Goal: Task Accomplishment & Management: Manage account settings

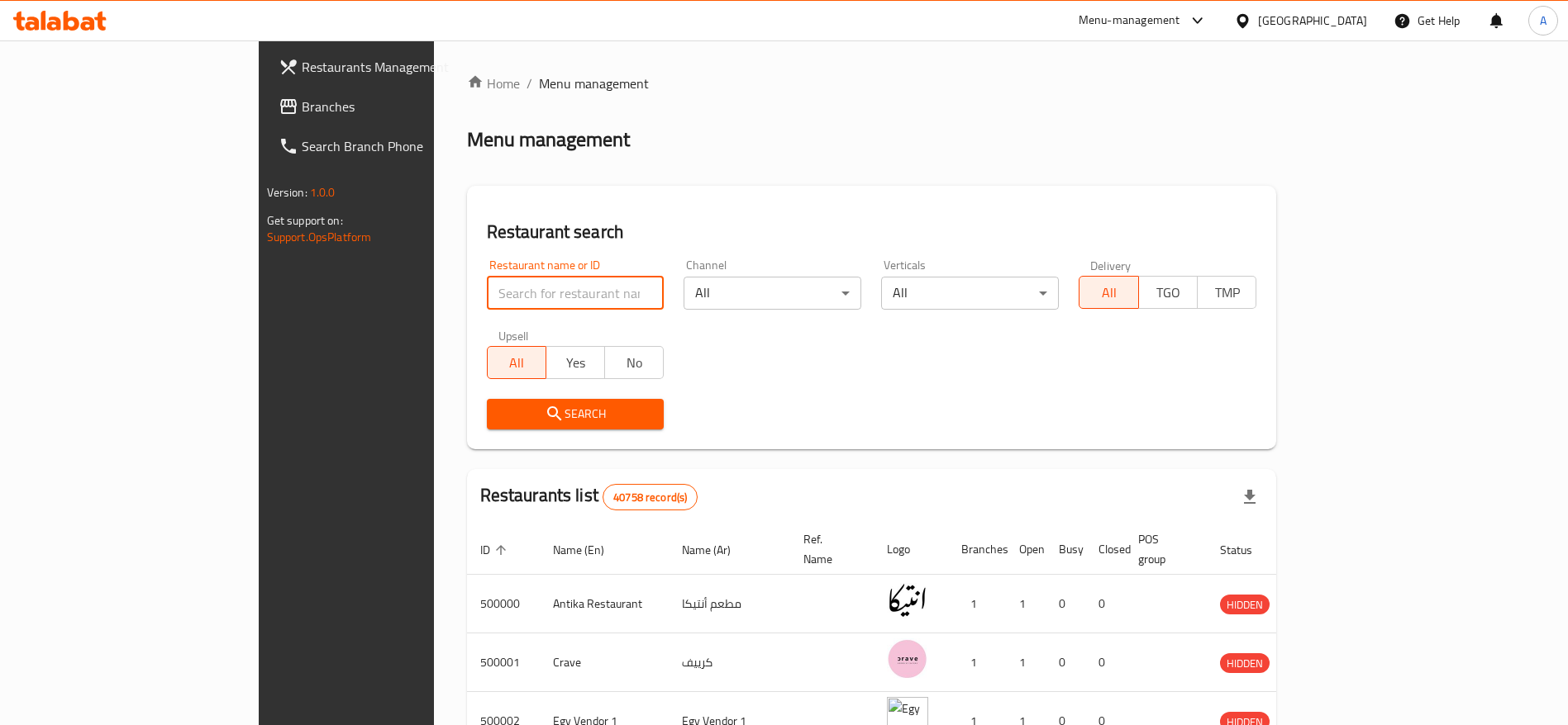
click at [537, 281] on input "search" at bounding box center [575, 293] width 178 height 33
type input "tagen"
click button "Search" at bounding box center [575, 414] width 178 height 31
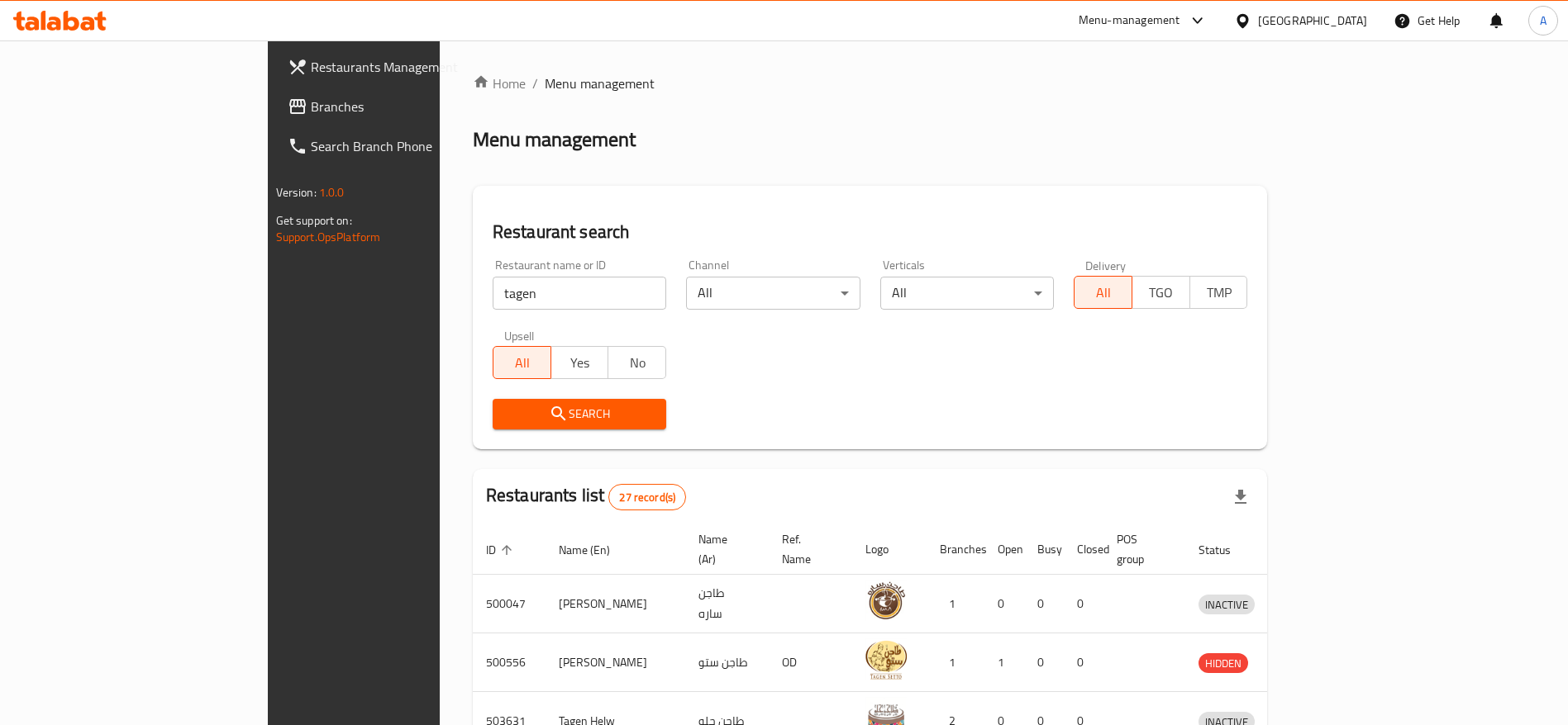
click at [1030, 78] on ol "Home / Menu management" at bounding box center [870, 83] width 795 height 20
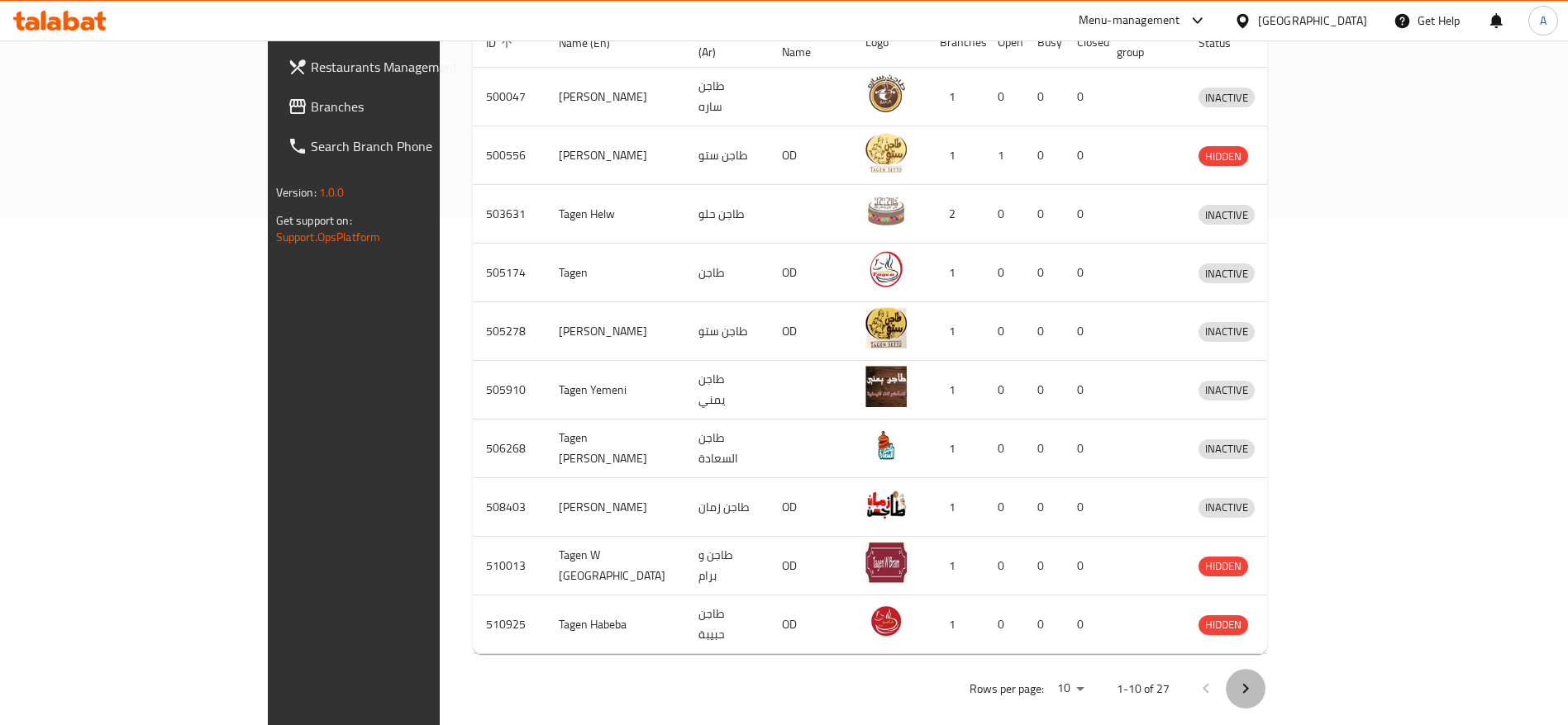
click at [1256, 679] on icon "Next page" at bounding box center [1245, 688] width 20 height 20
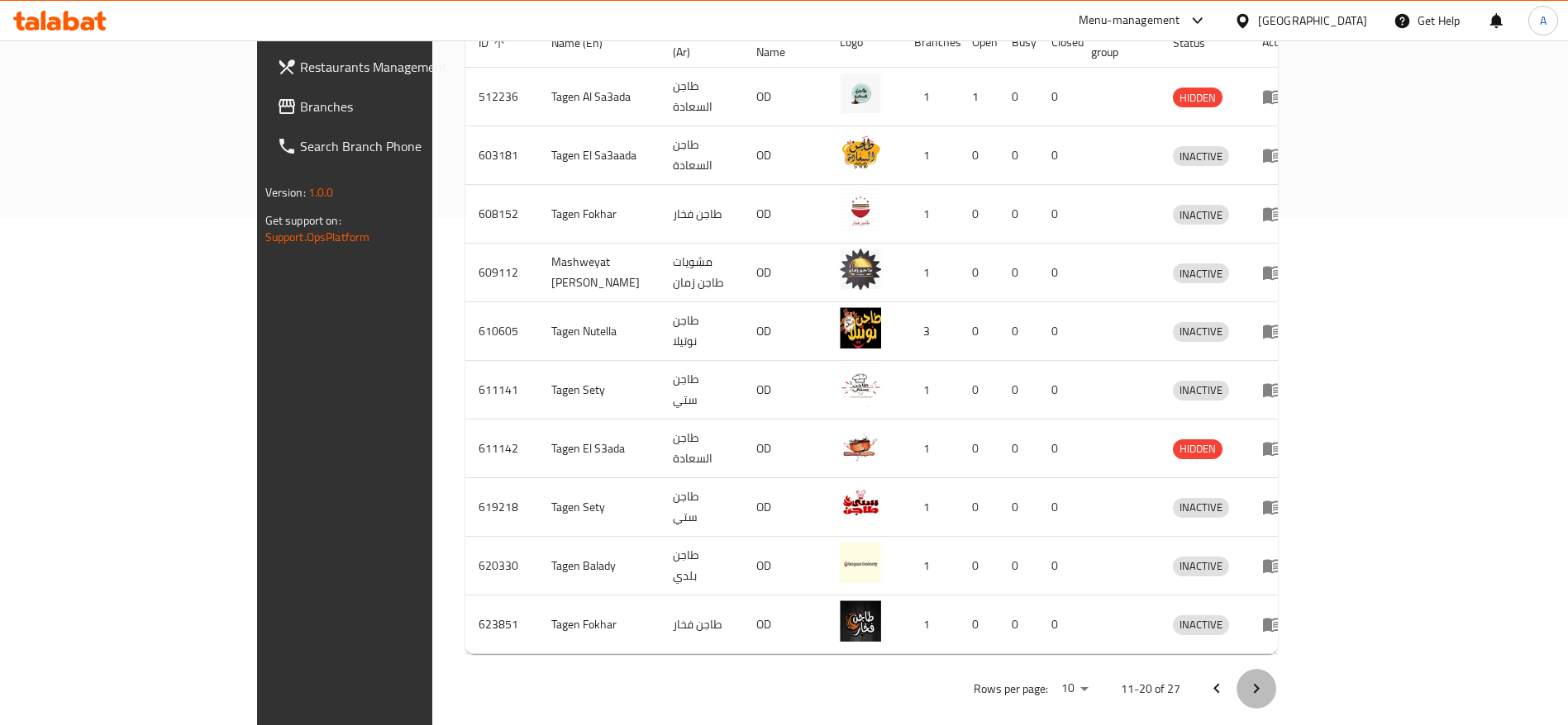
click at [1266, 679] on icon "Next page" at bounding box center [1256, 688] width 20 height 20
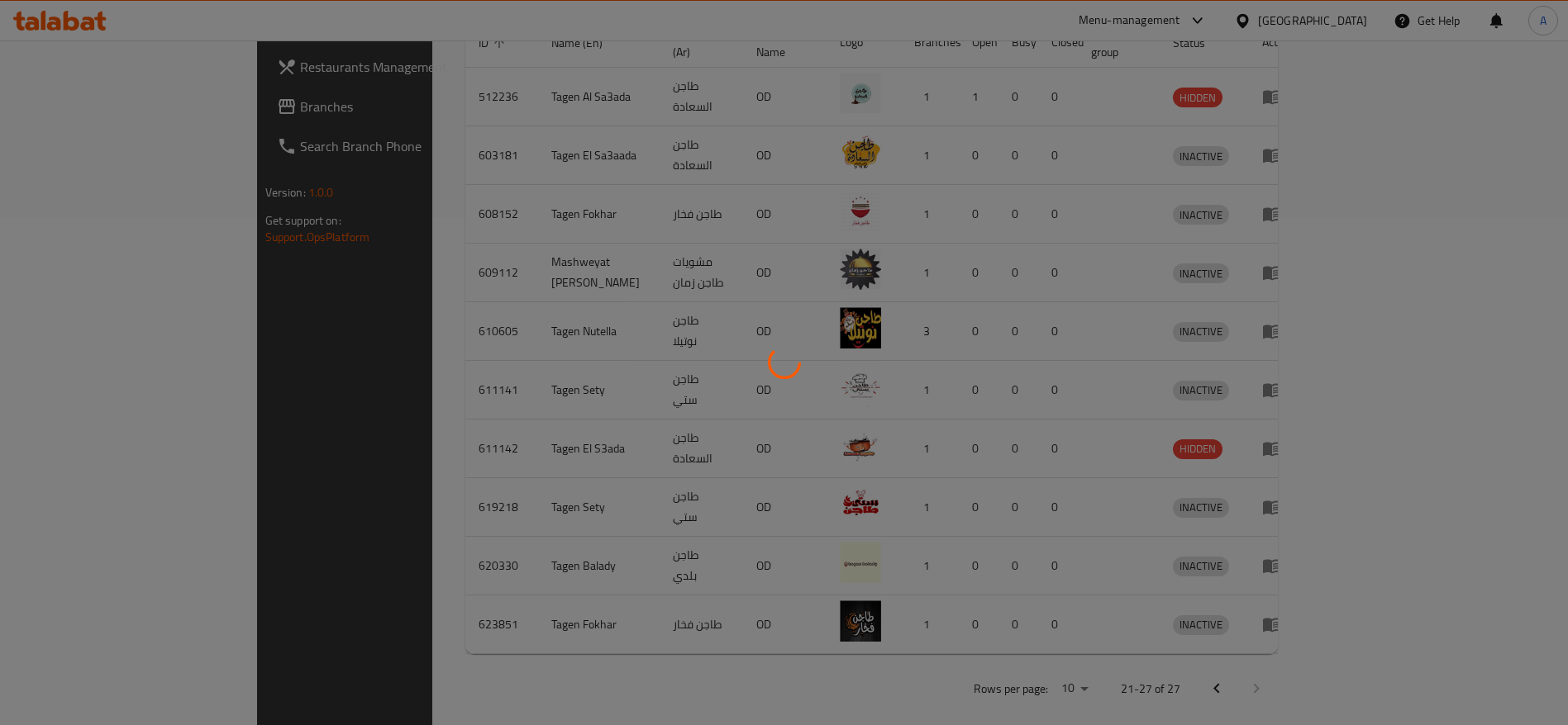
scroll to position [331, 0]
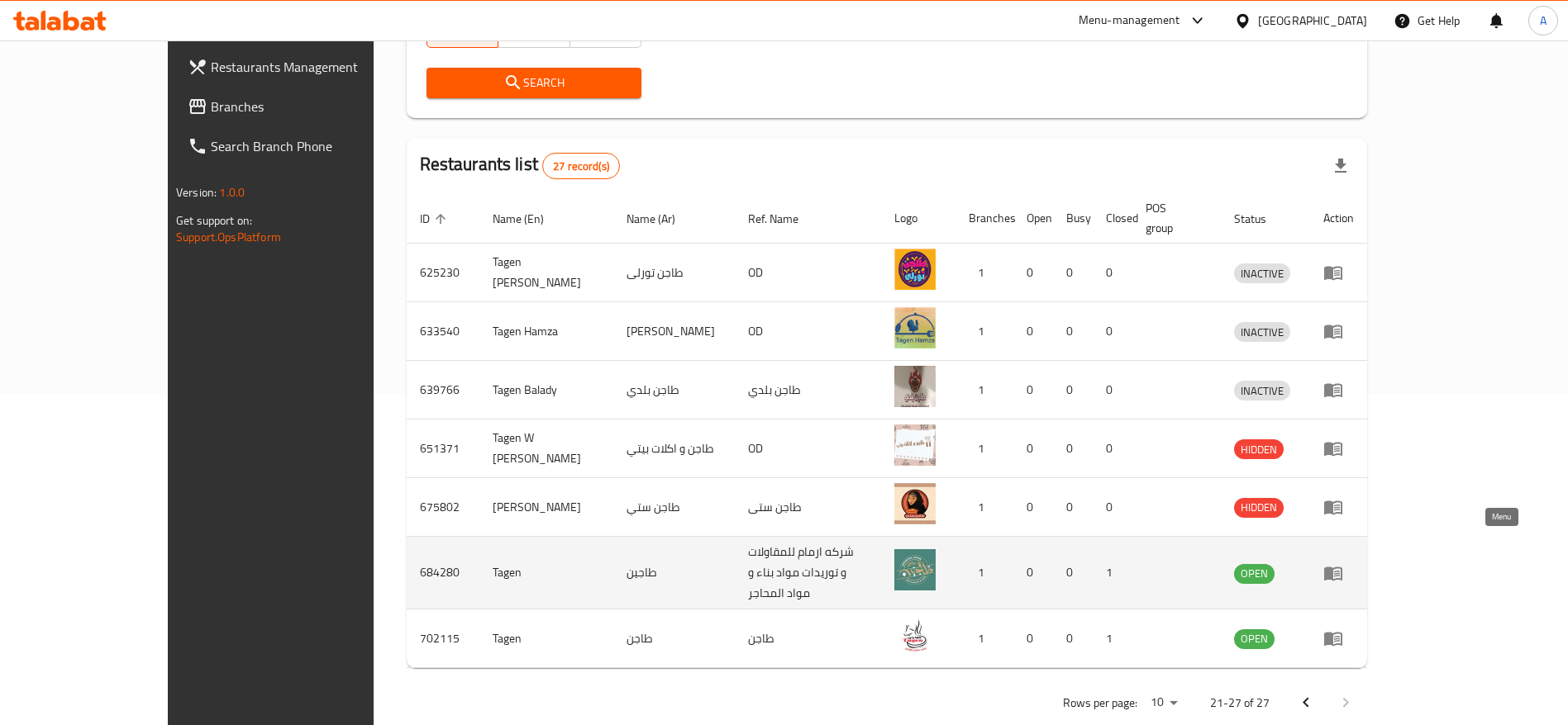
click at [1342, 567] on icon "enhanced table" at bounding box center [1333, 574] width 18 height 14
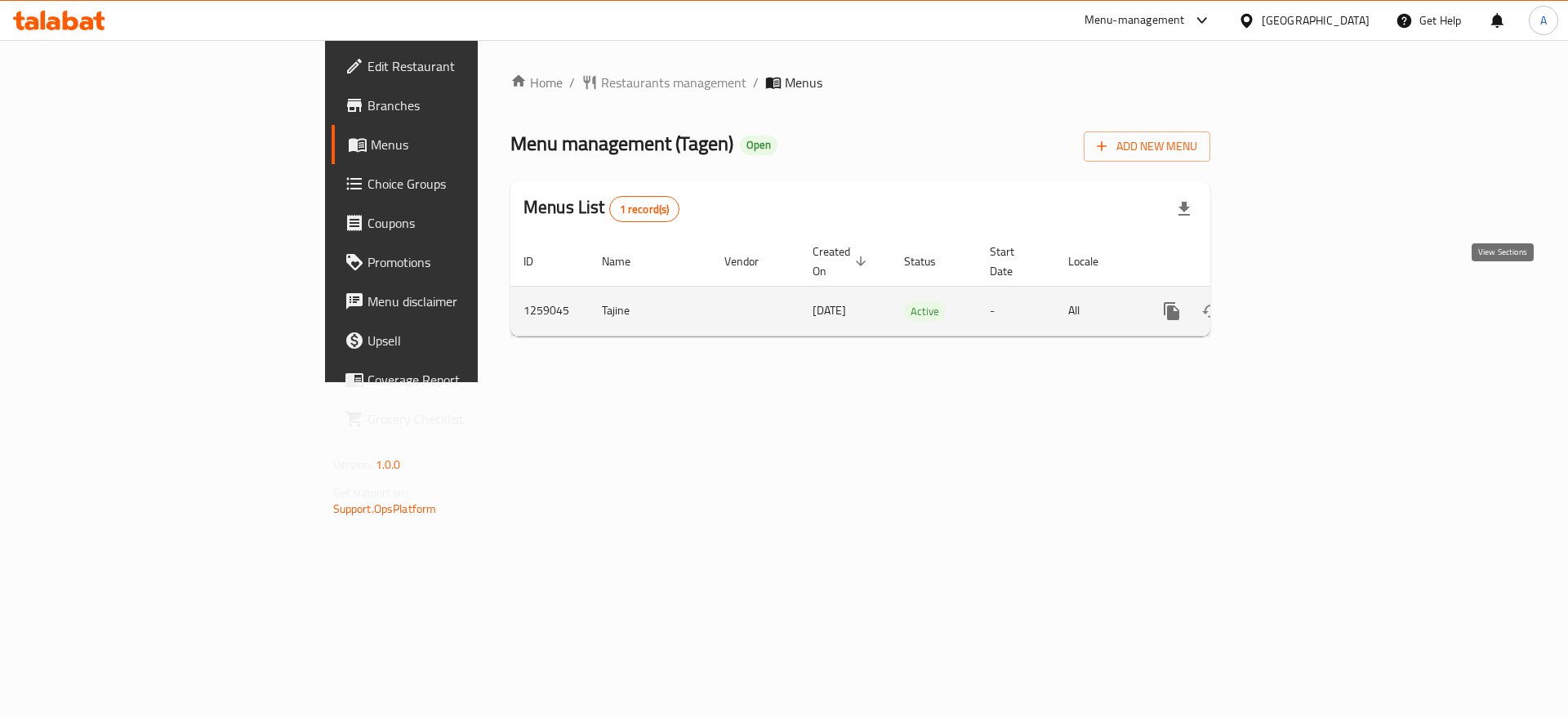
click at [1297, 304] on icon "enhanced table" at bounding box center [1289, 310] width 15 height 15
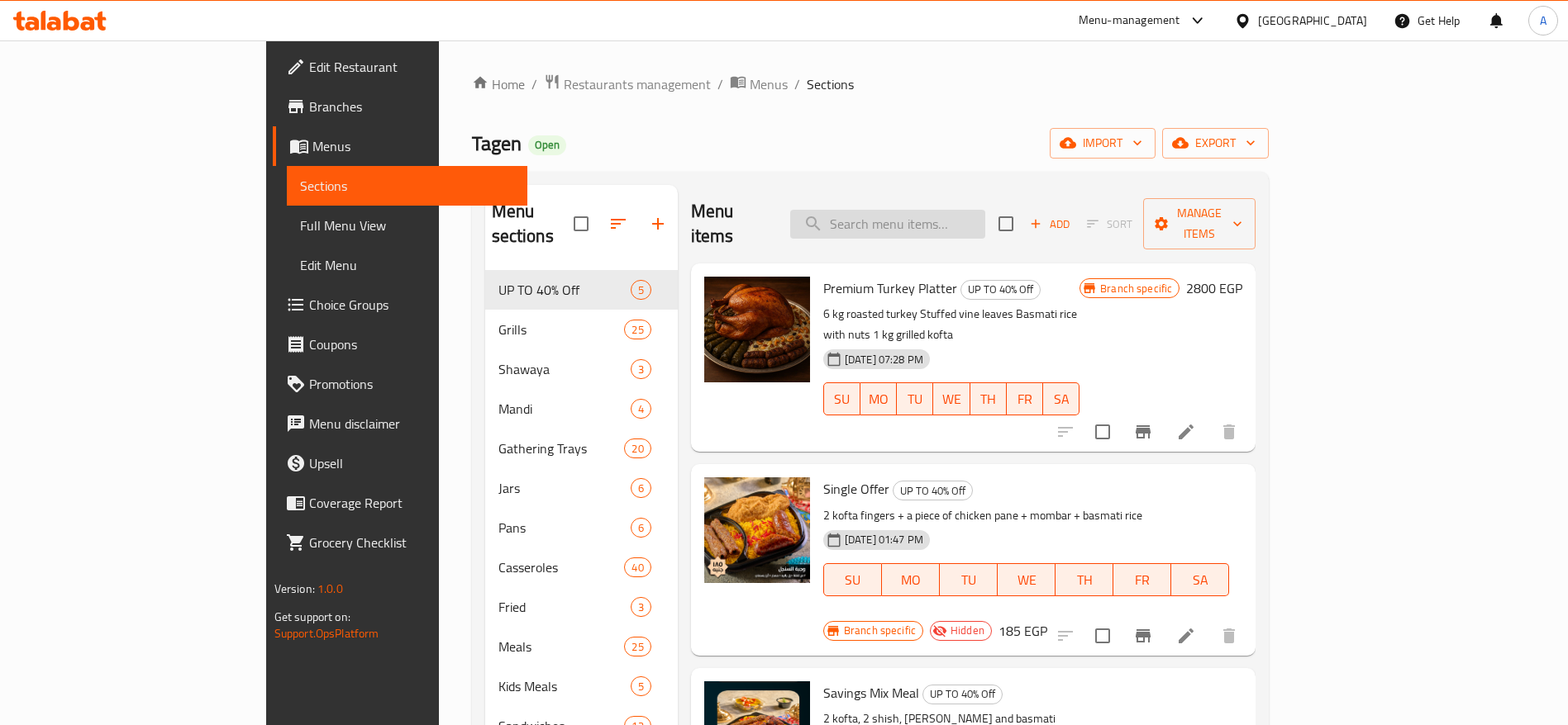
click at [916, 211] on input "search" at bounding box center [887, 224] width 195 height 29
paste input "السكالانس"
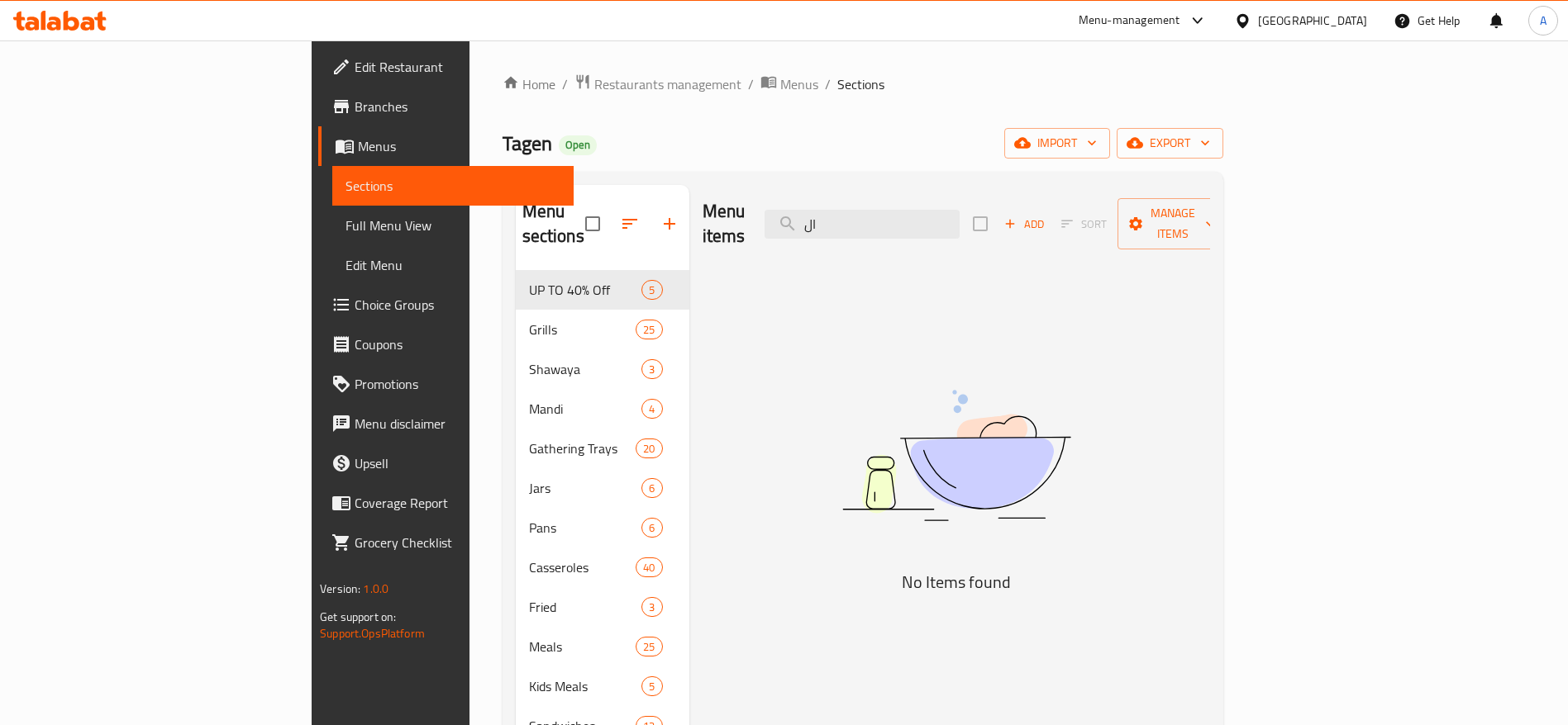
type input "ا"
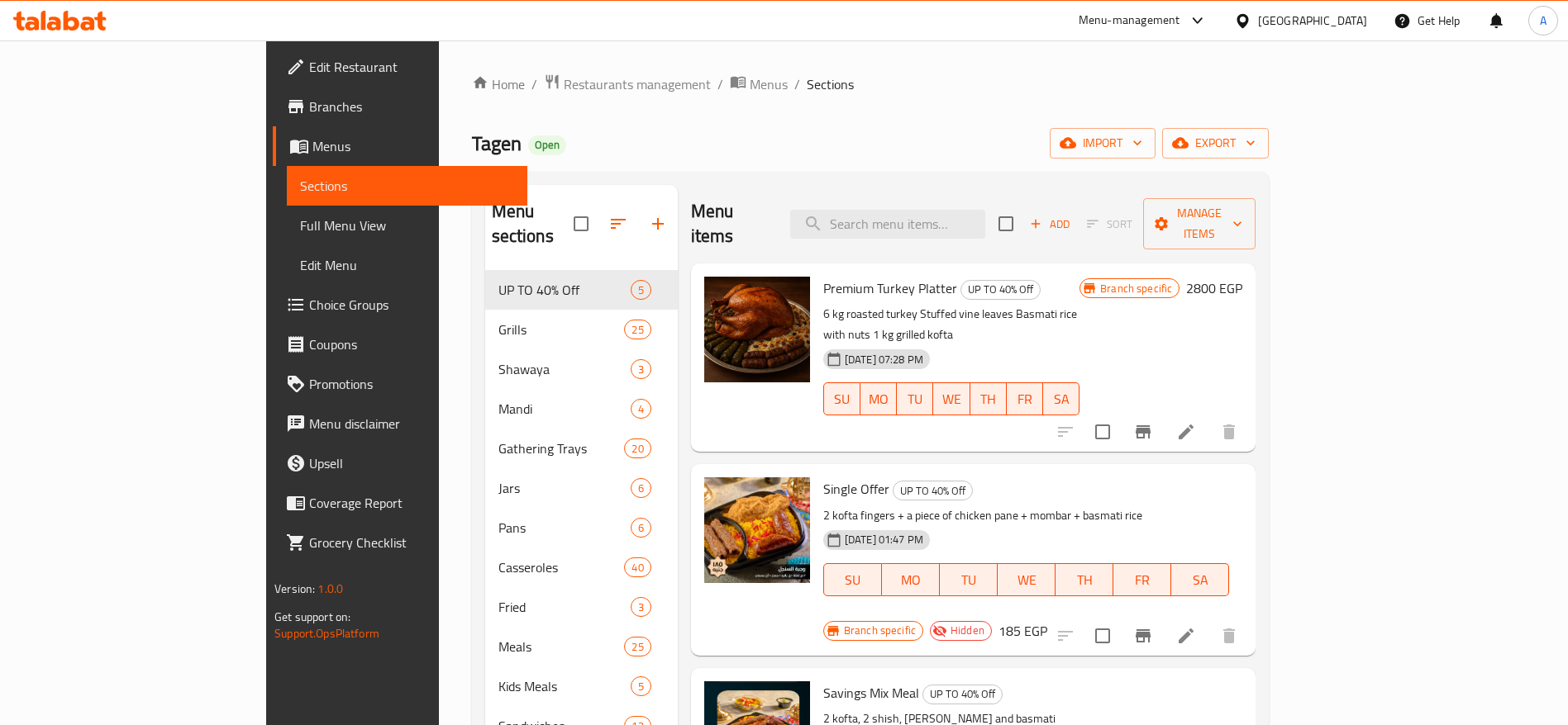
paste input "السكالانس"
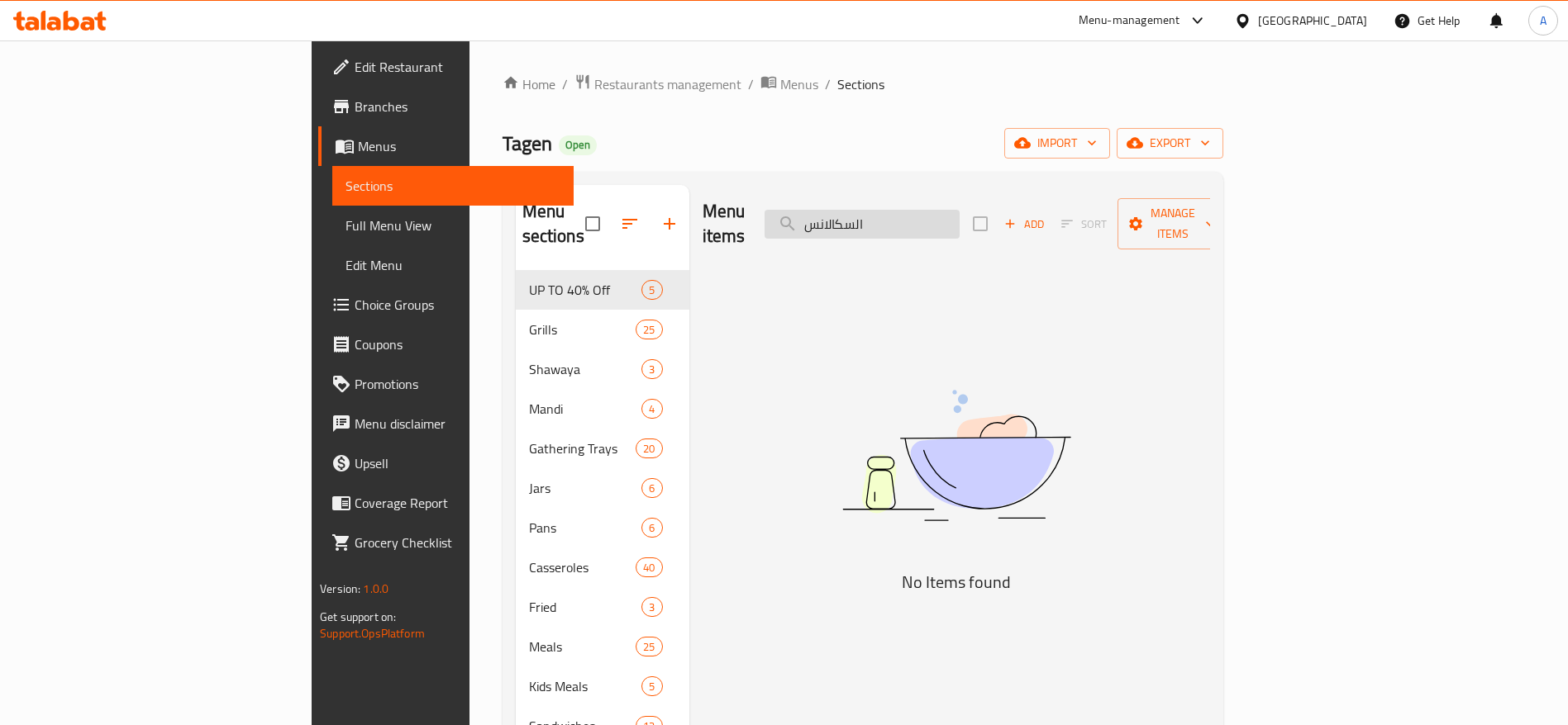
click at [960, 210] on input "السكالانس" at bounding box center [862, 224] width 195 height 29
click at [960, 214] on input "لسكالانس" at bounding box center [862, 224] width 195 height 29
click at [960, 219] on input "سكالانس" at bounding box center [862, 224] width 195 height 29
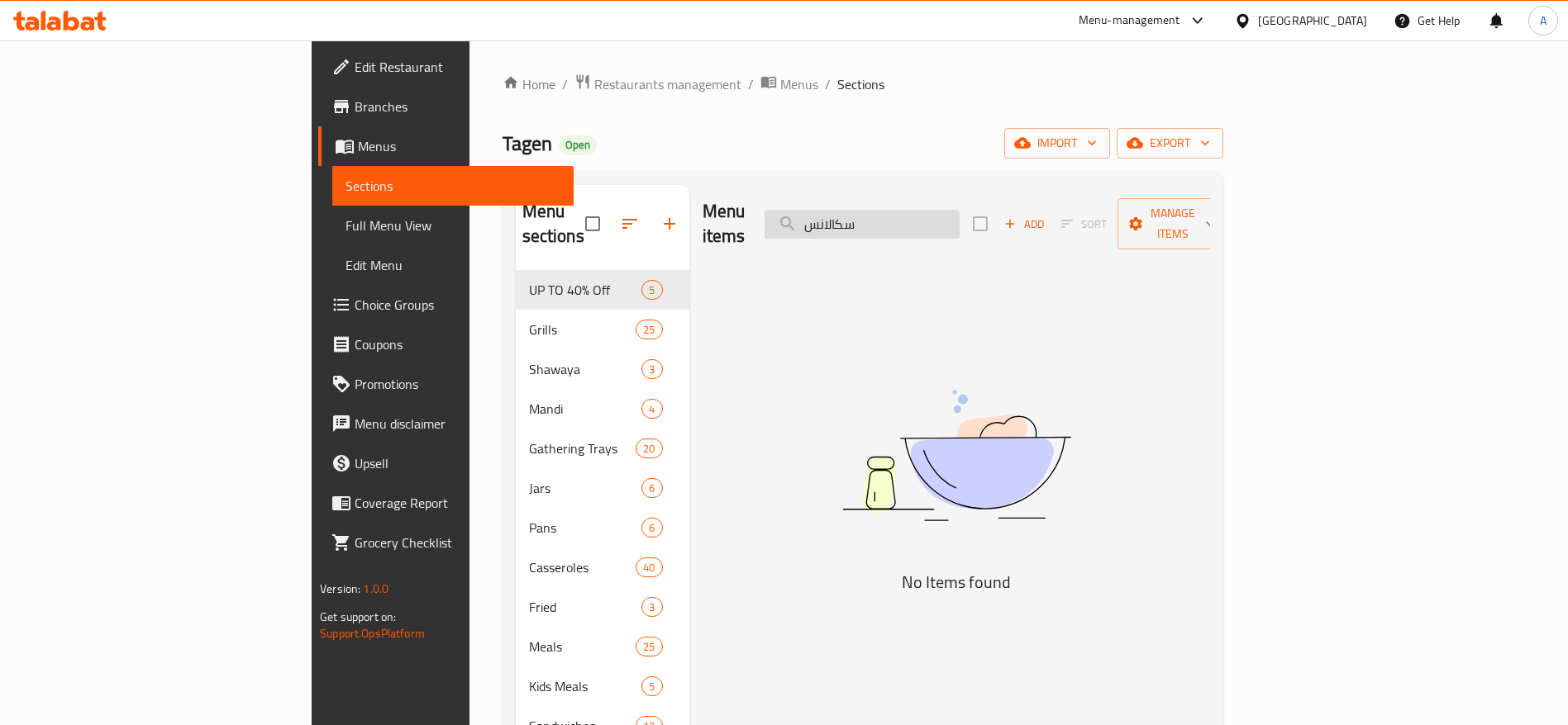
click at [960, 219] on input "سكالانس" at bounding box center [862, 224] width 195 height 29
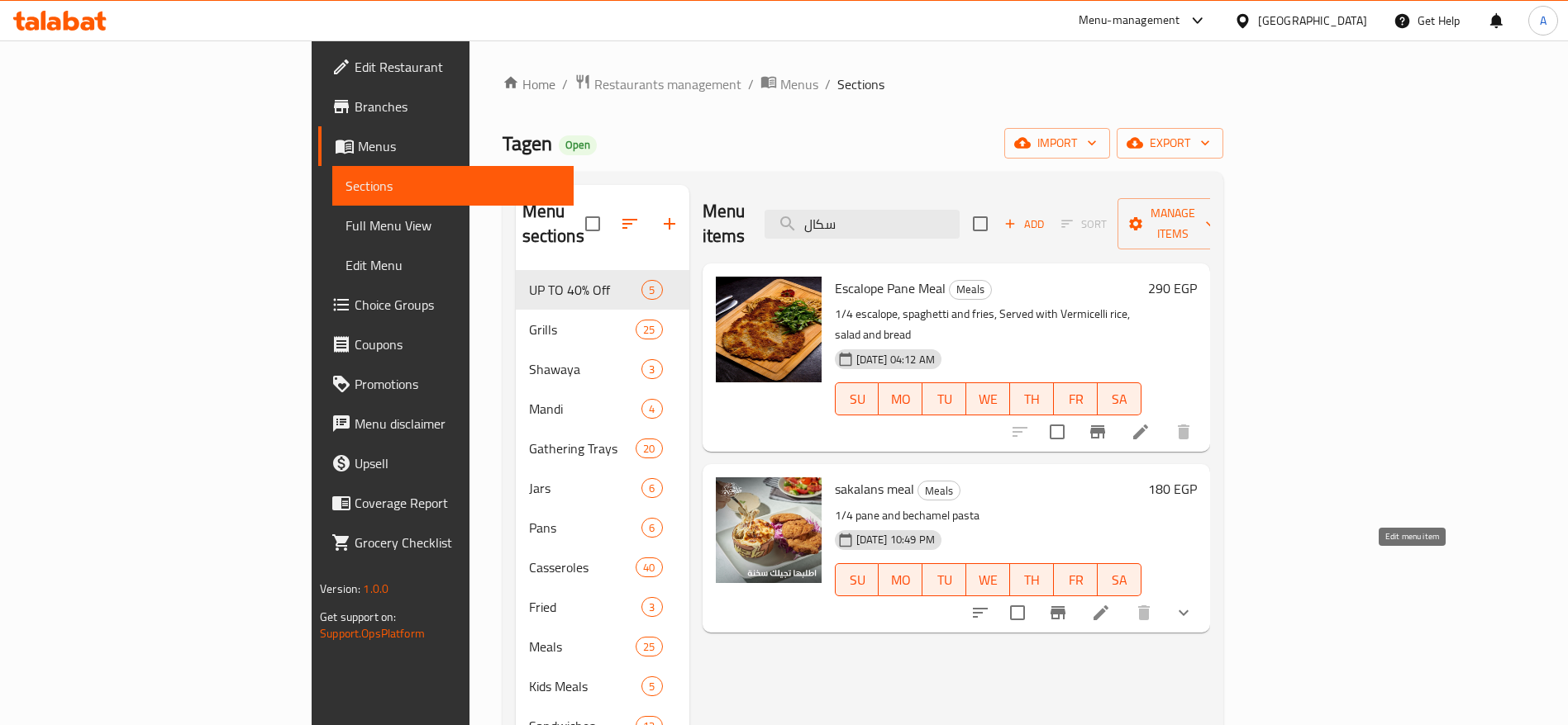
type input "سكال"
click at [1110, 603] on icon at bounding box center [1101, 613] width 20 height 20
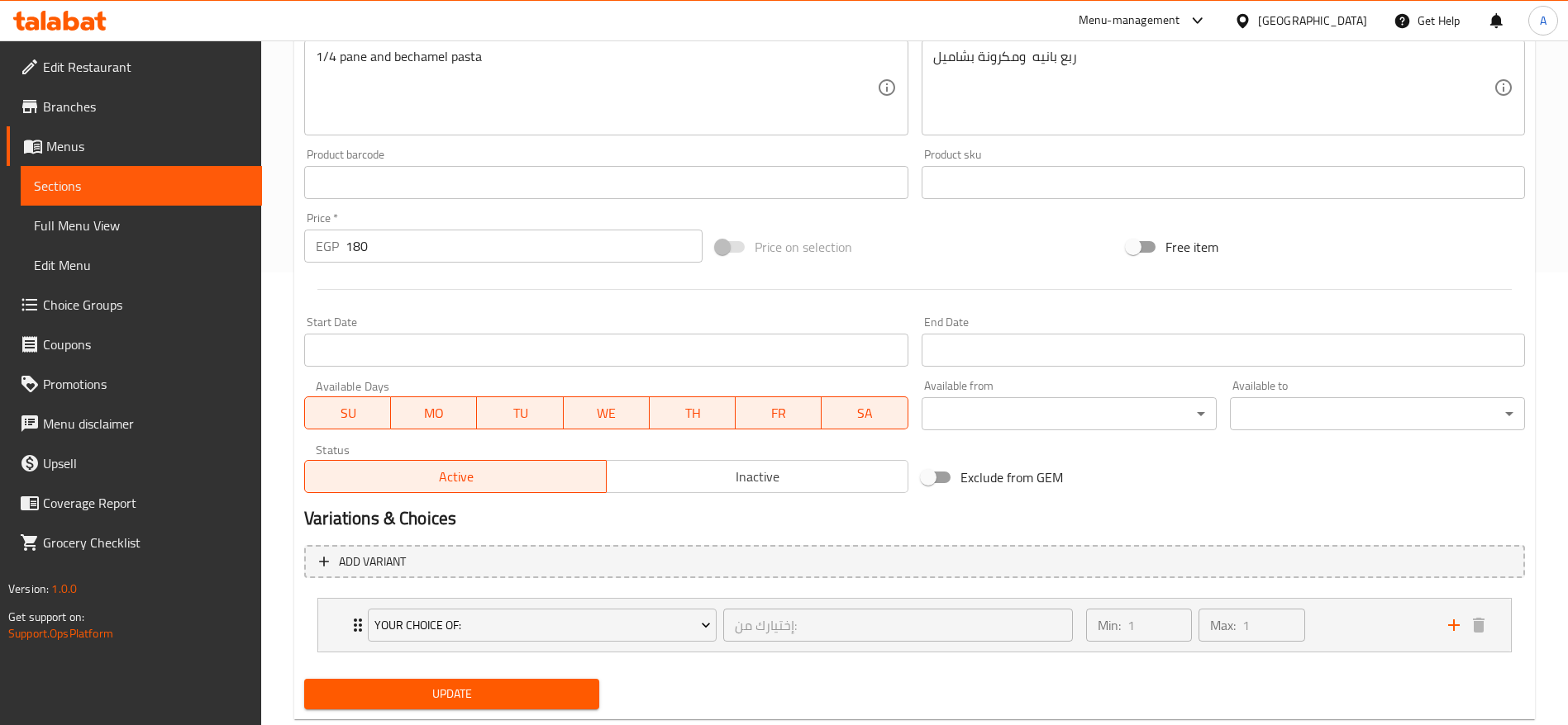
scroll to position [493, 0]
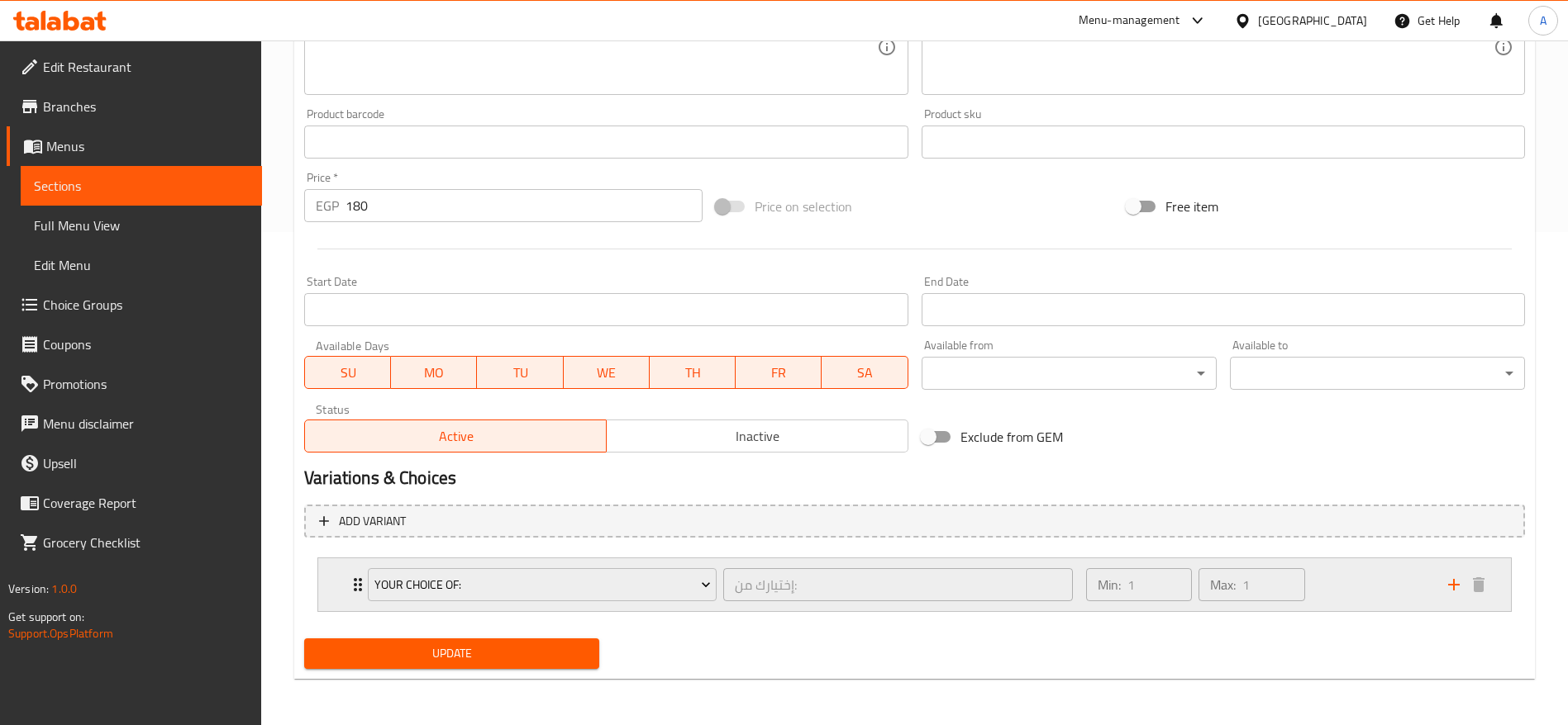
click at [361, 598] on div "Your Choice Of: إختيارك من: ​" at bounding box center [720, 585] width 724 height 52
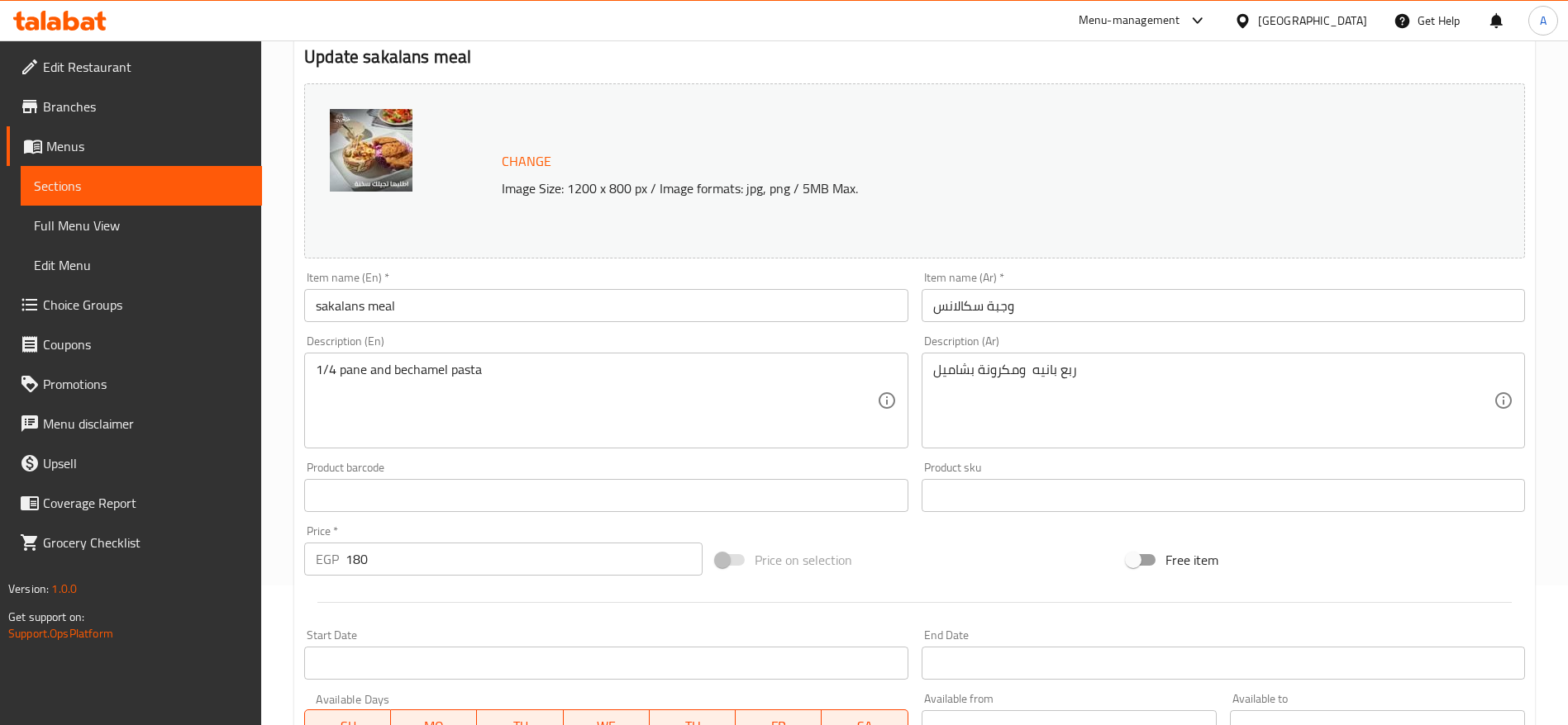
scroll to position [0, 0]
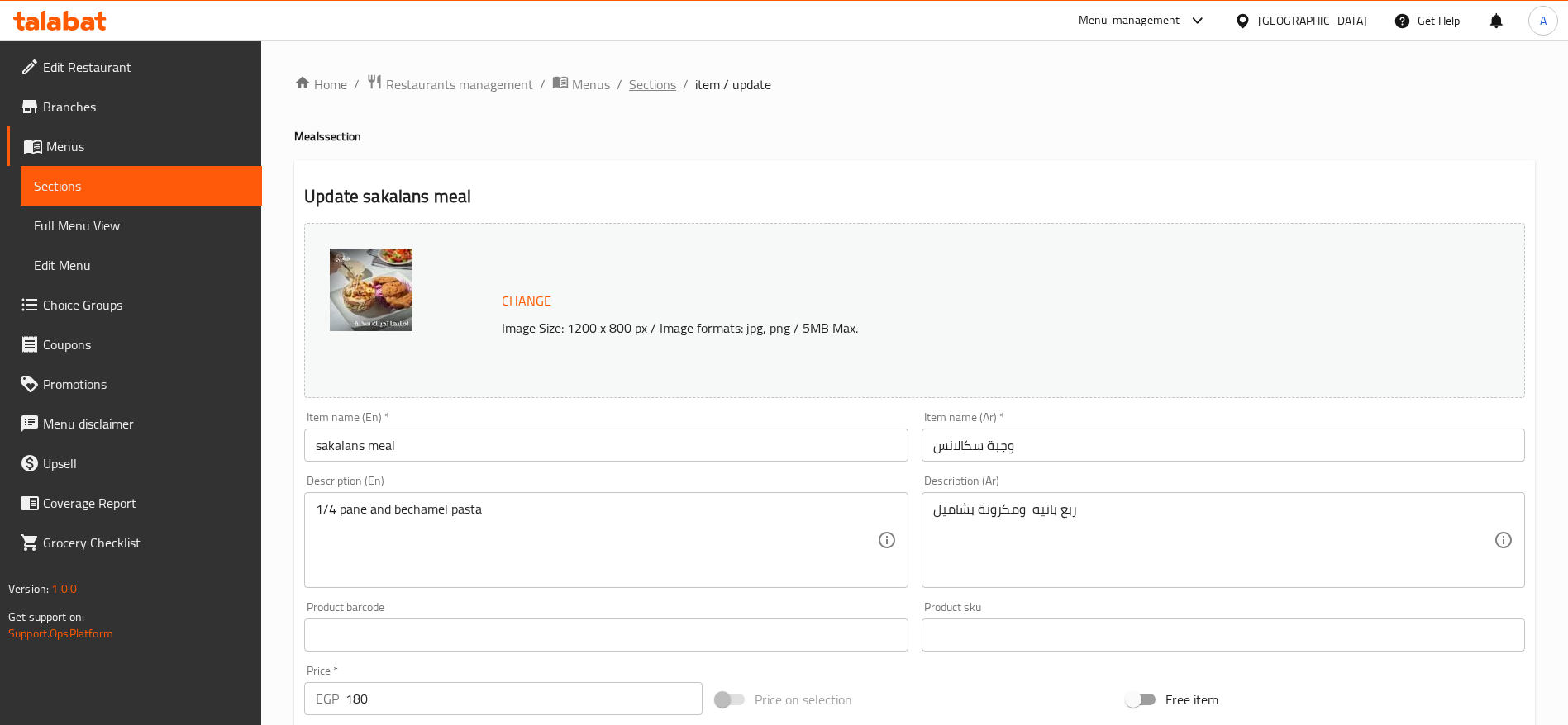
click at [663, 81] on span "Sections" at bounding box center [653, 84] width 47 height 20
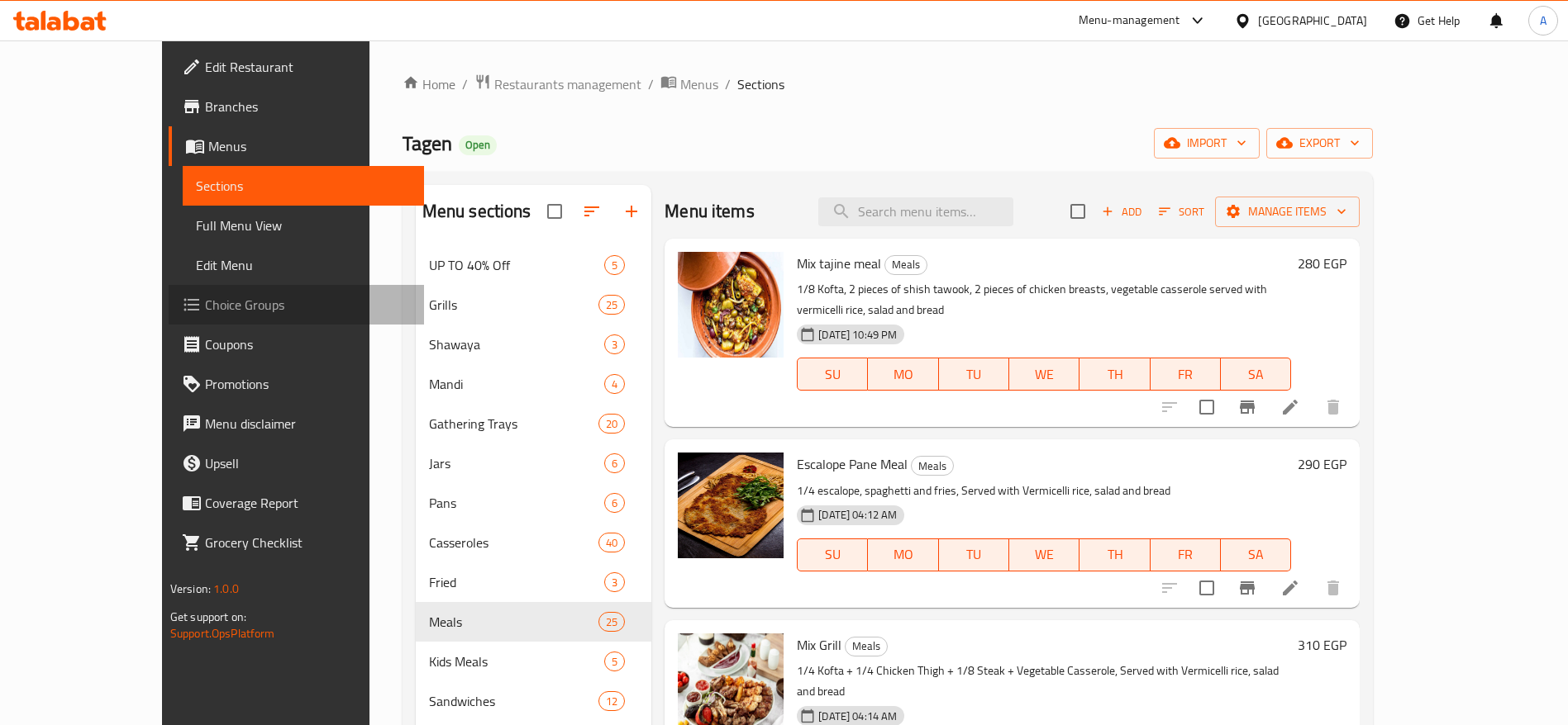
click at [205, 303] on span "Choice Groups" at bounding box center [307, 304] width 206 height 20
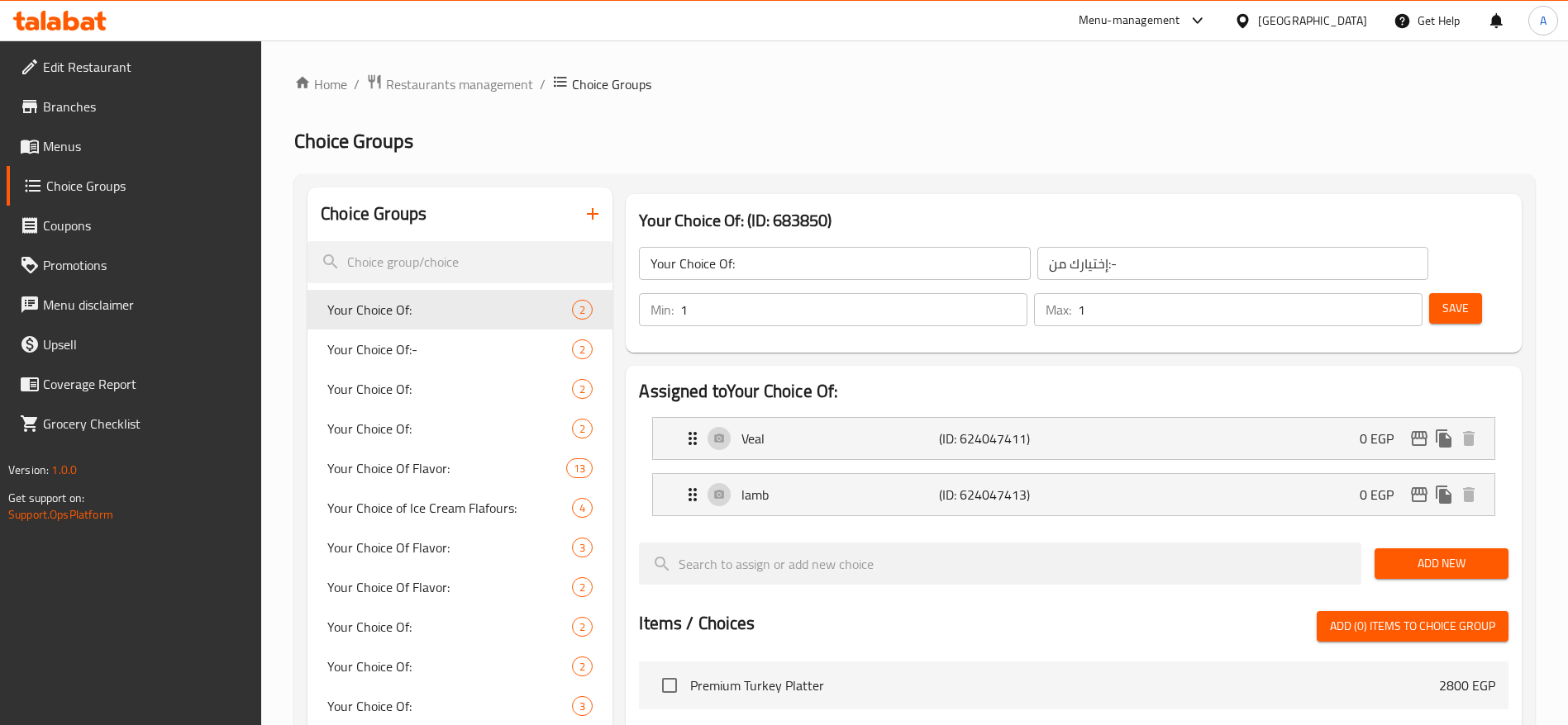
click at [485, 254] on input "search" at bounding box center [459, 262] width 305 height 42
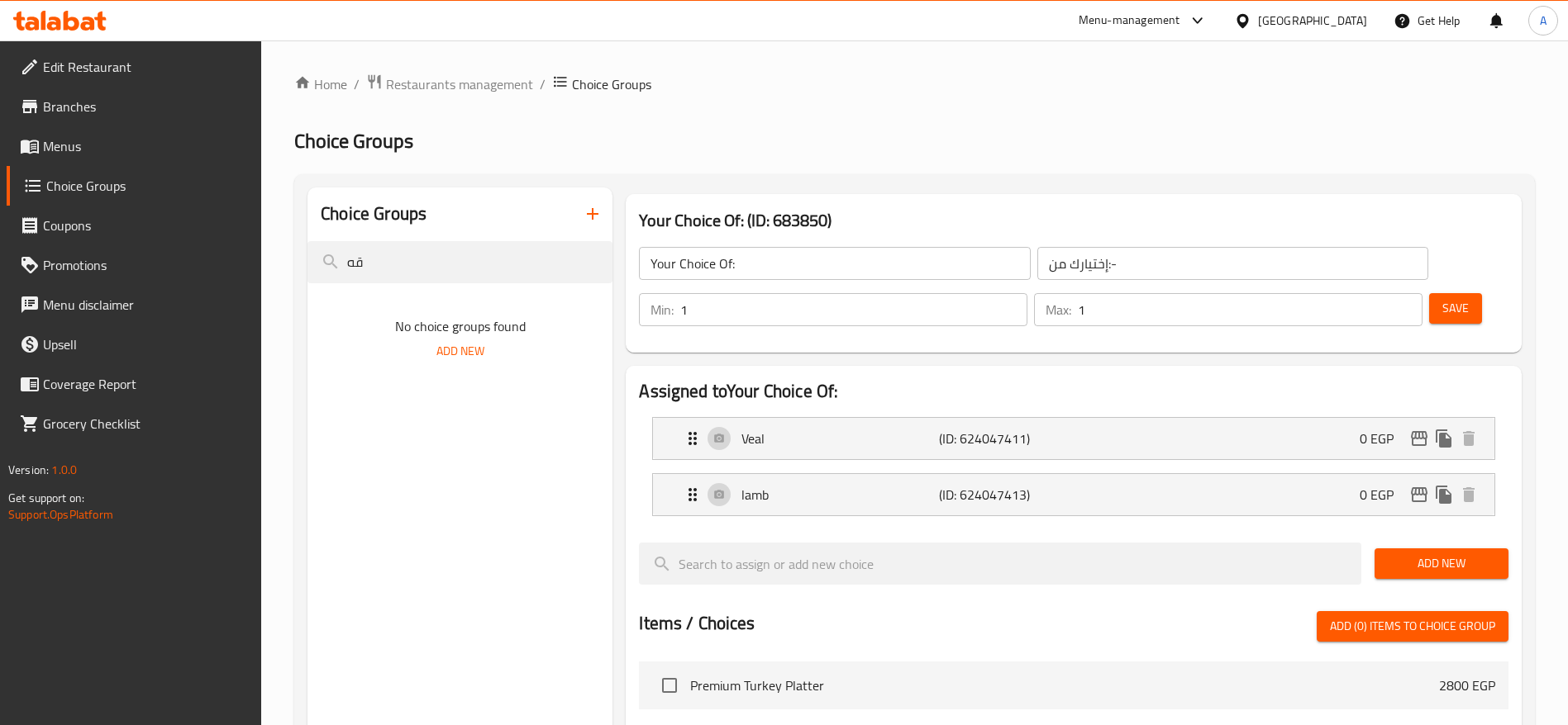
type input "ق"
type input "rice"
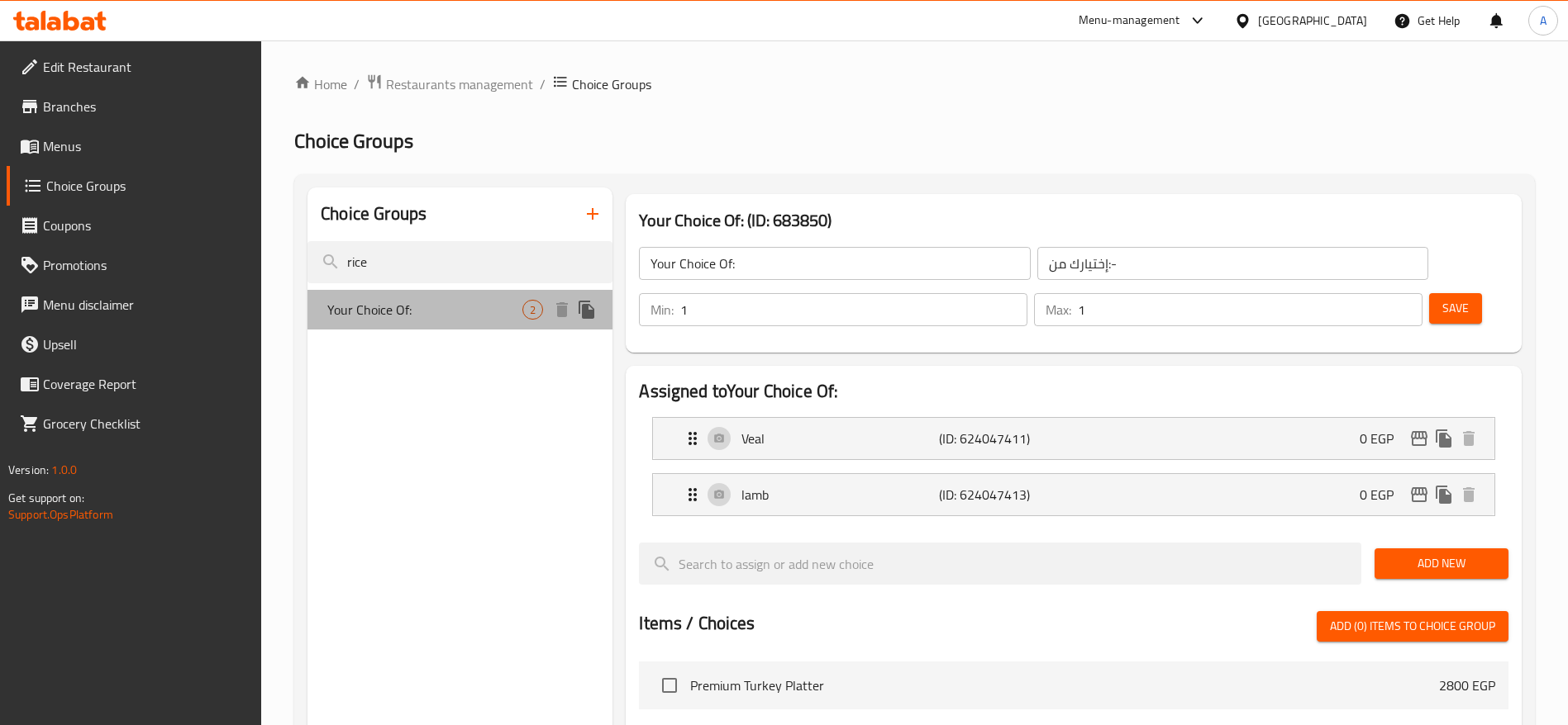
click at [481, 312] on span "Your Choice Of:" at bounding box center [424, 310] width 195 height 20
type input "إختيارك من:"
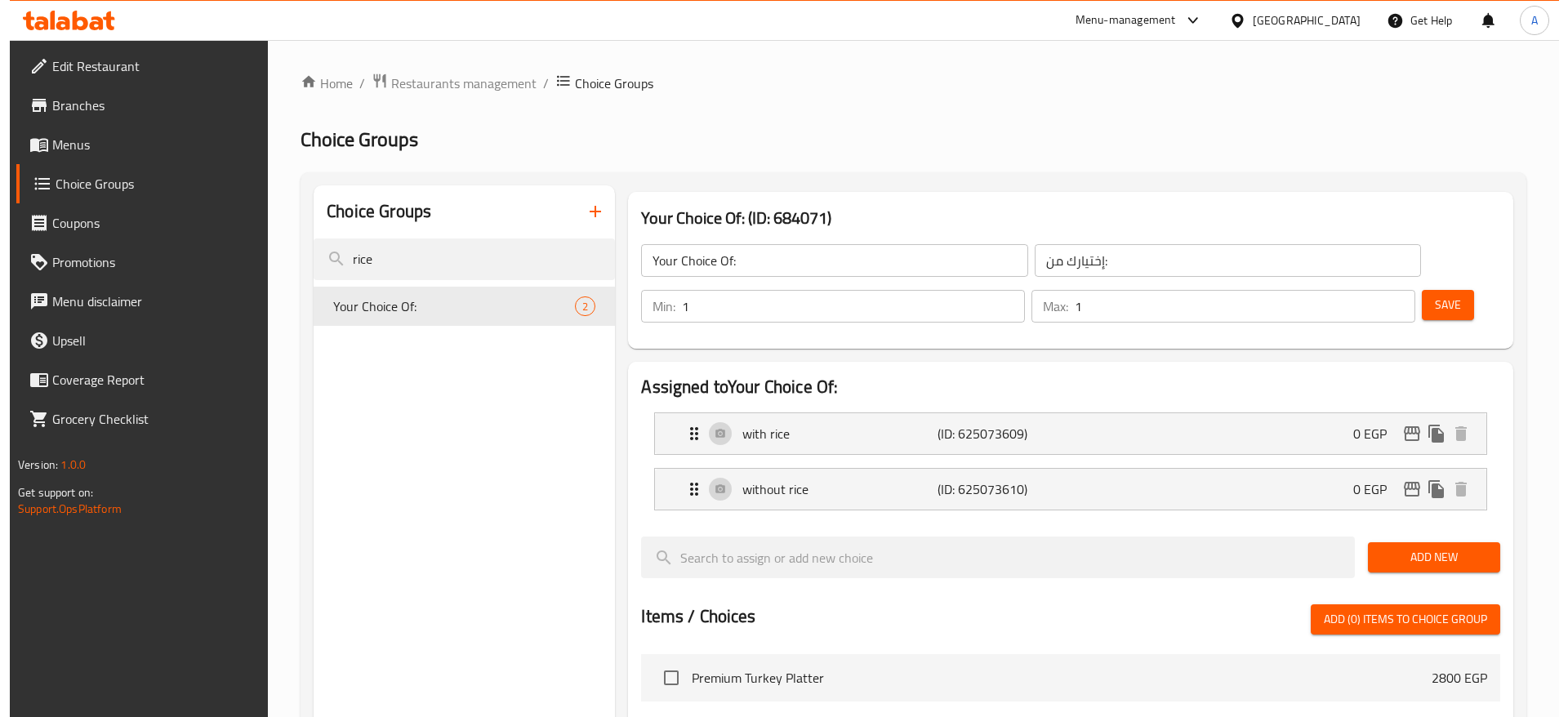
scroll to position [495, 0]
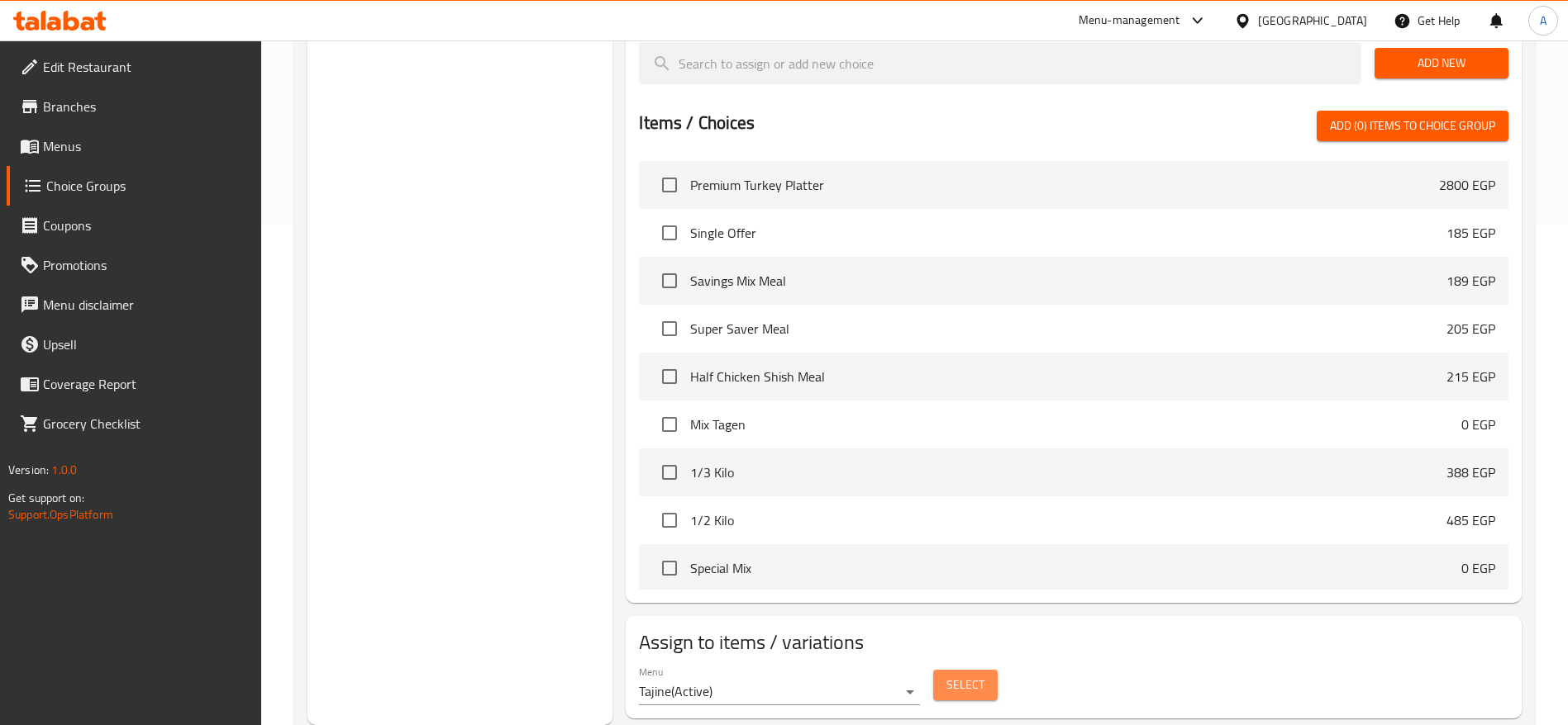
click at [957, 675] on span "Select" at bounding box center [965, 686] width 38 height 21
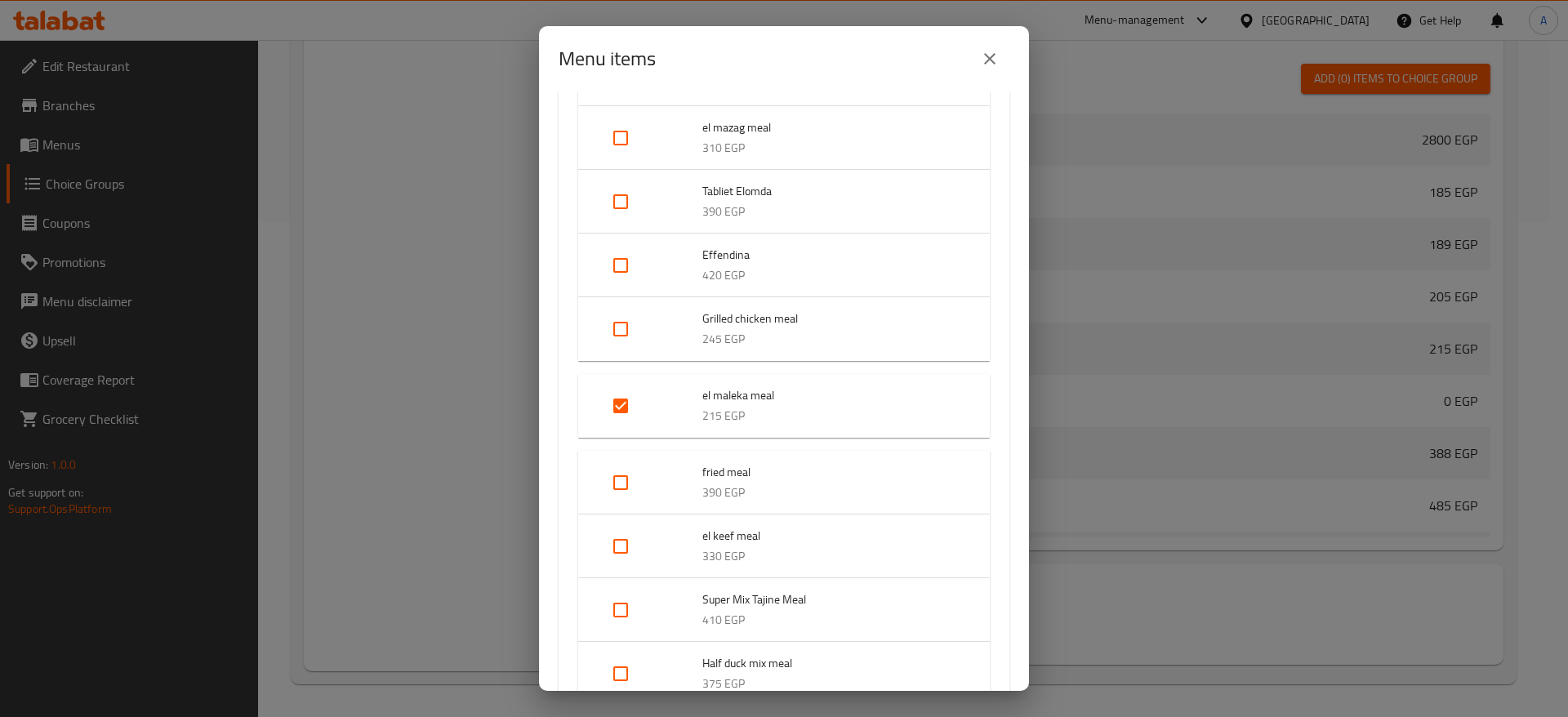
scroll to position [896, 0]
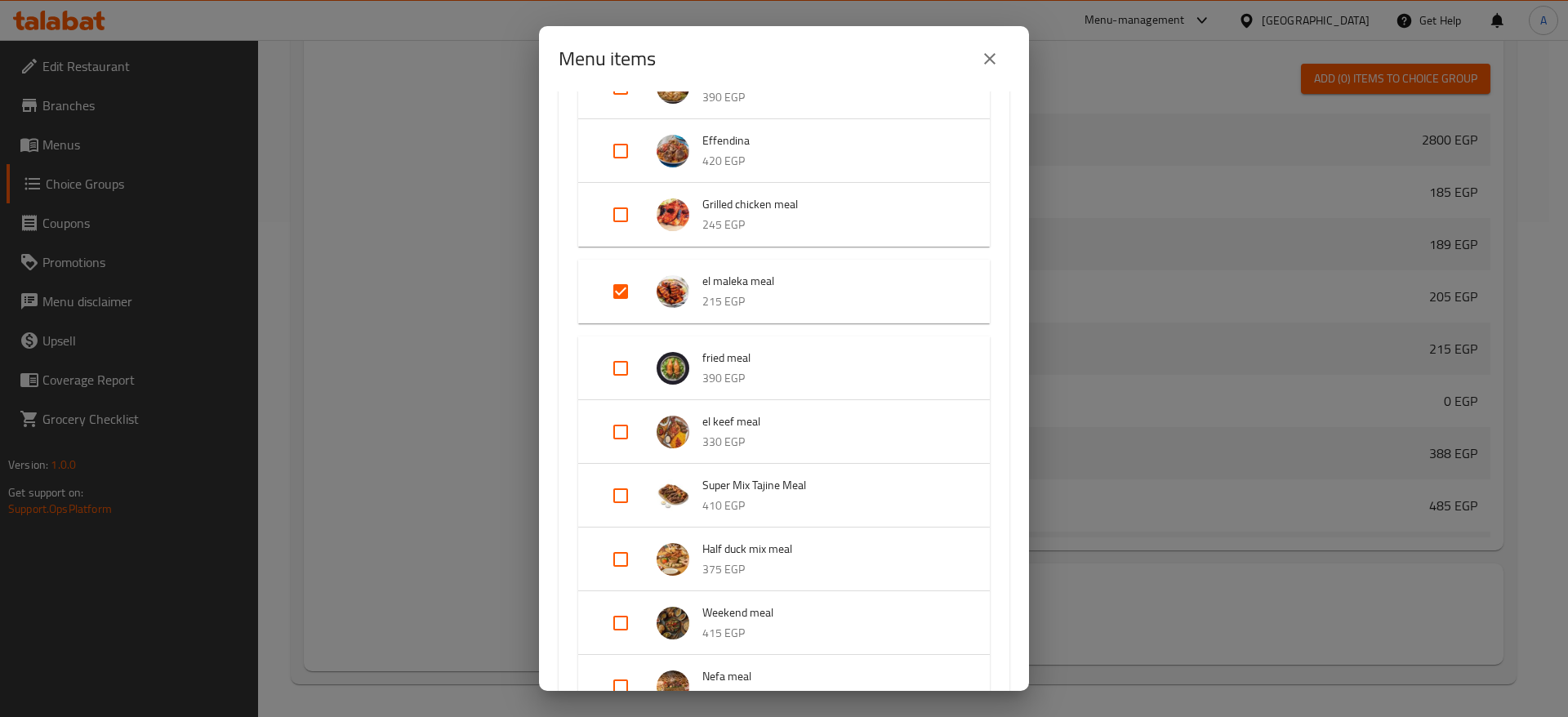
click at [624, 292] on input "Expand" at bounding box center [620, 291] width 39 height 39
checkbox input "false"
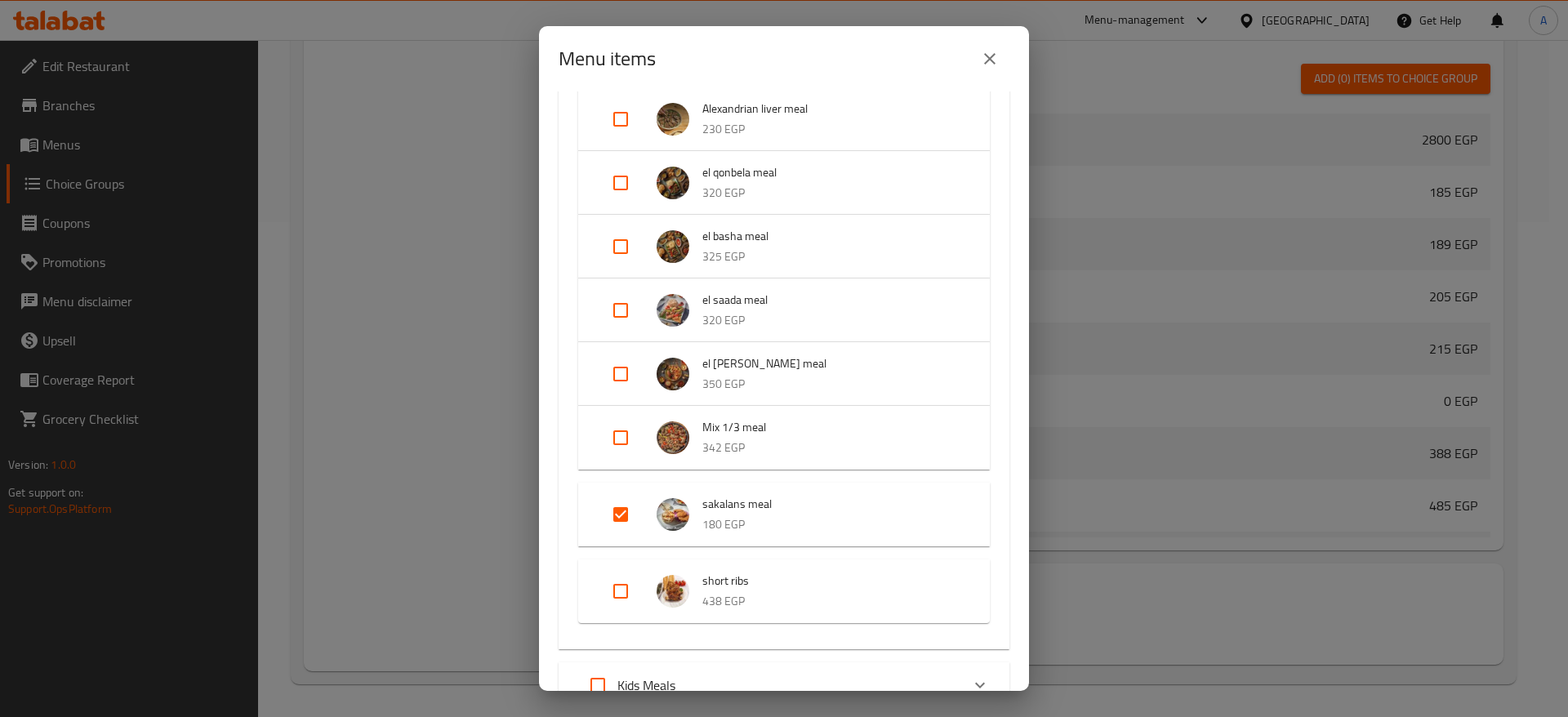
scroll to position [1691, 0]
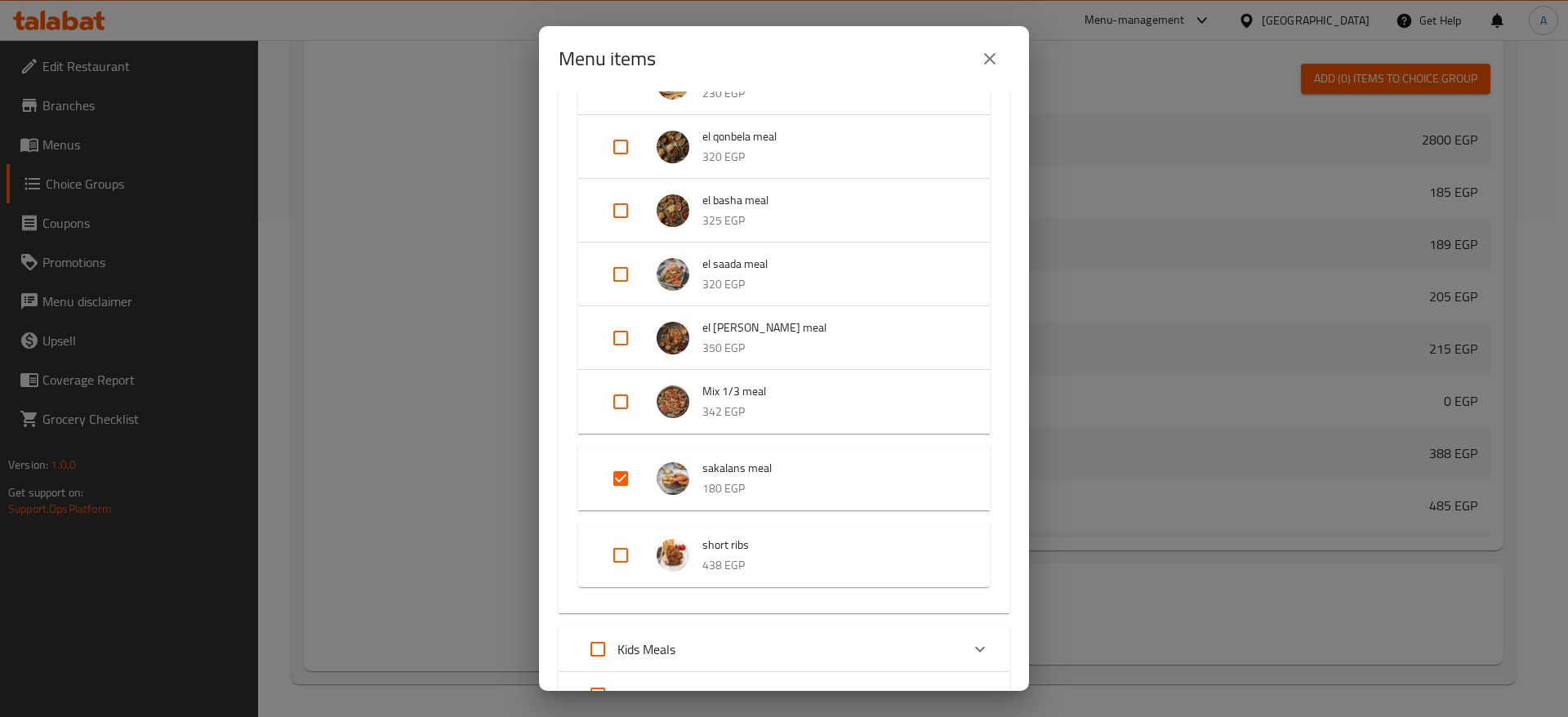
click at [621, 483] on input "Expand" at bounding box center [620, 478] width 39 height 39
checkbox input "false"
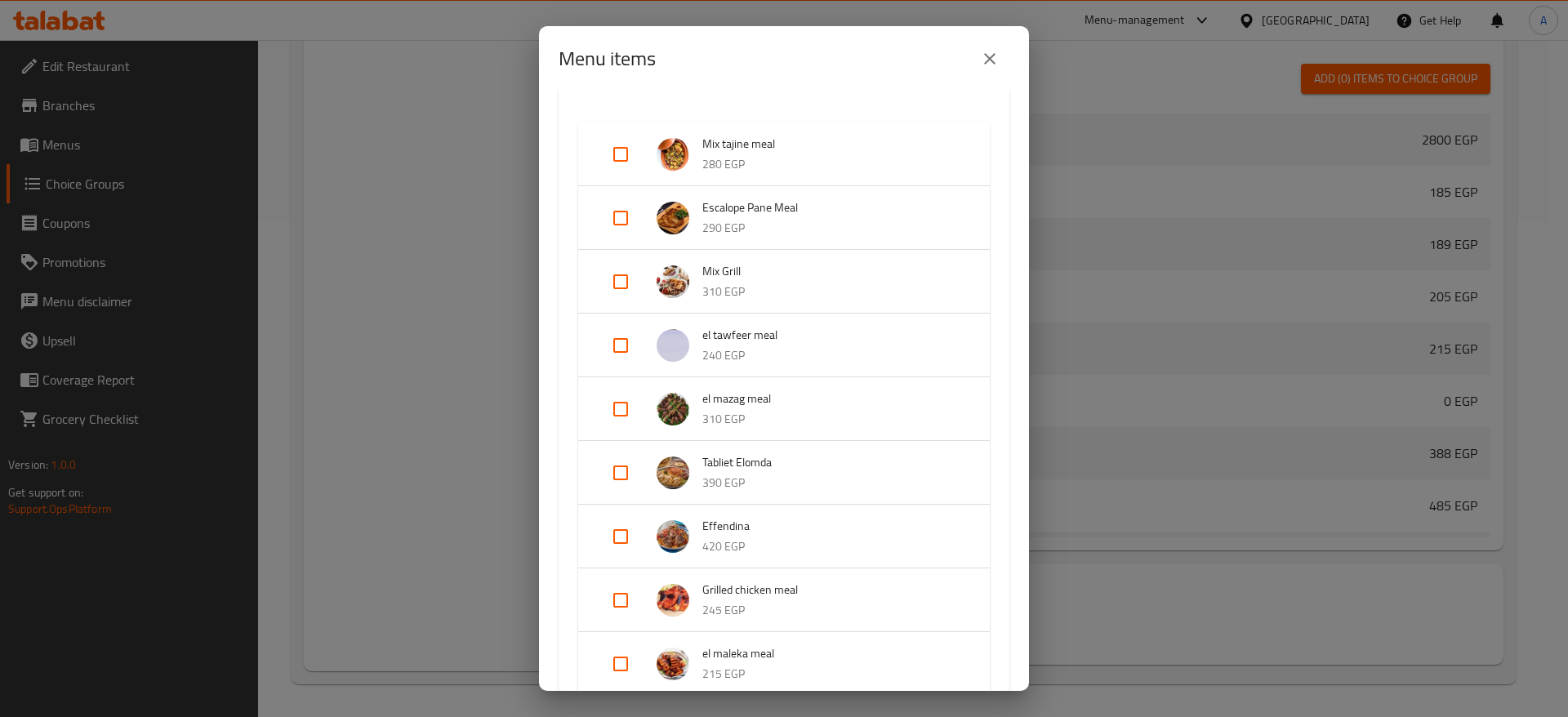
scroll to position [421, 0]
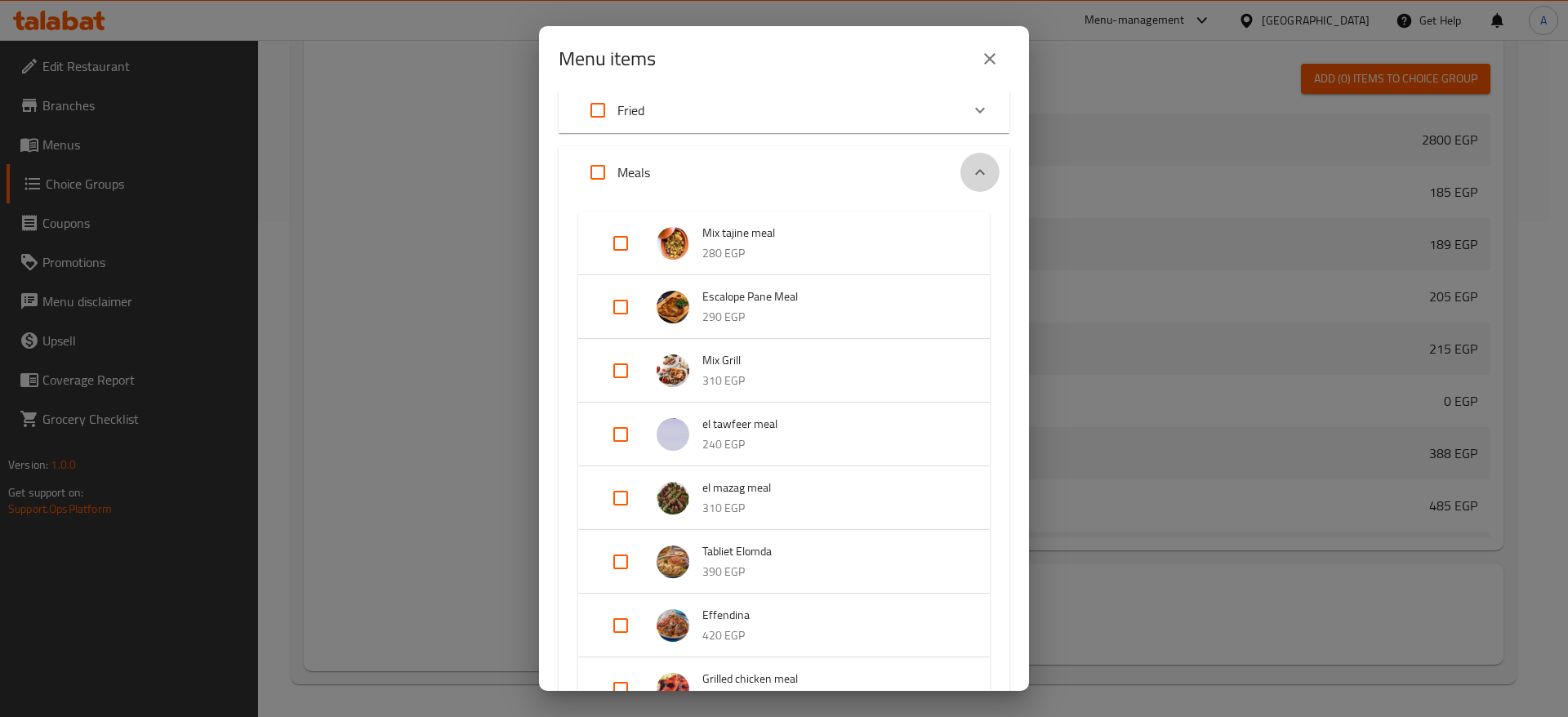
click at [970, 177] on icon "Expand" at bounding box center [979, 172] width 20 height 20
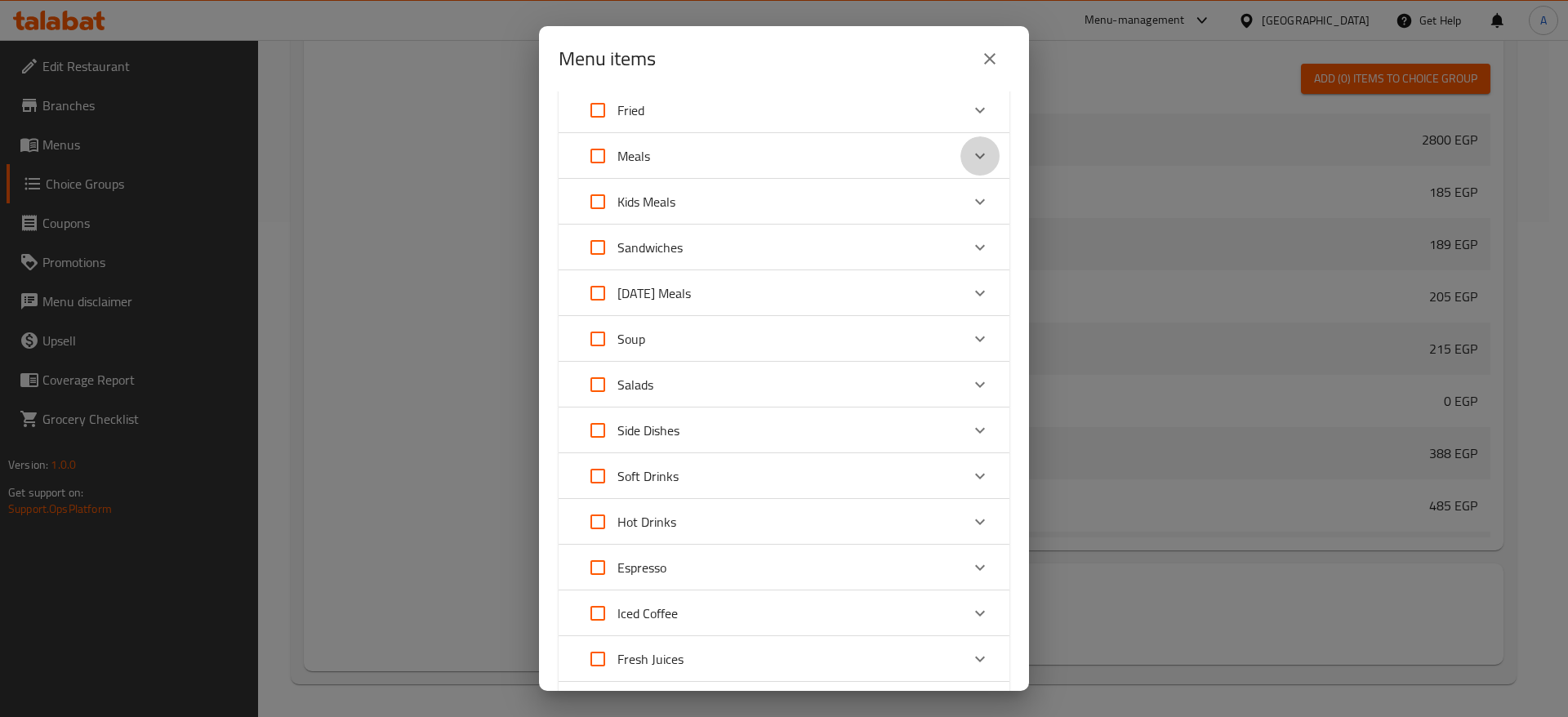
click at [975, 157] on icon "Expand" at bounding box center [979, 157] width 10 height 6
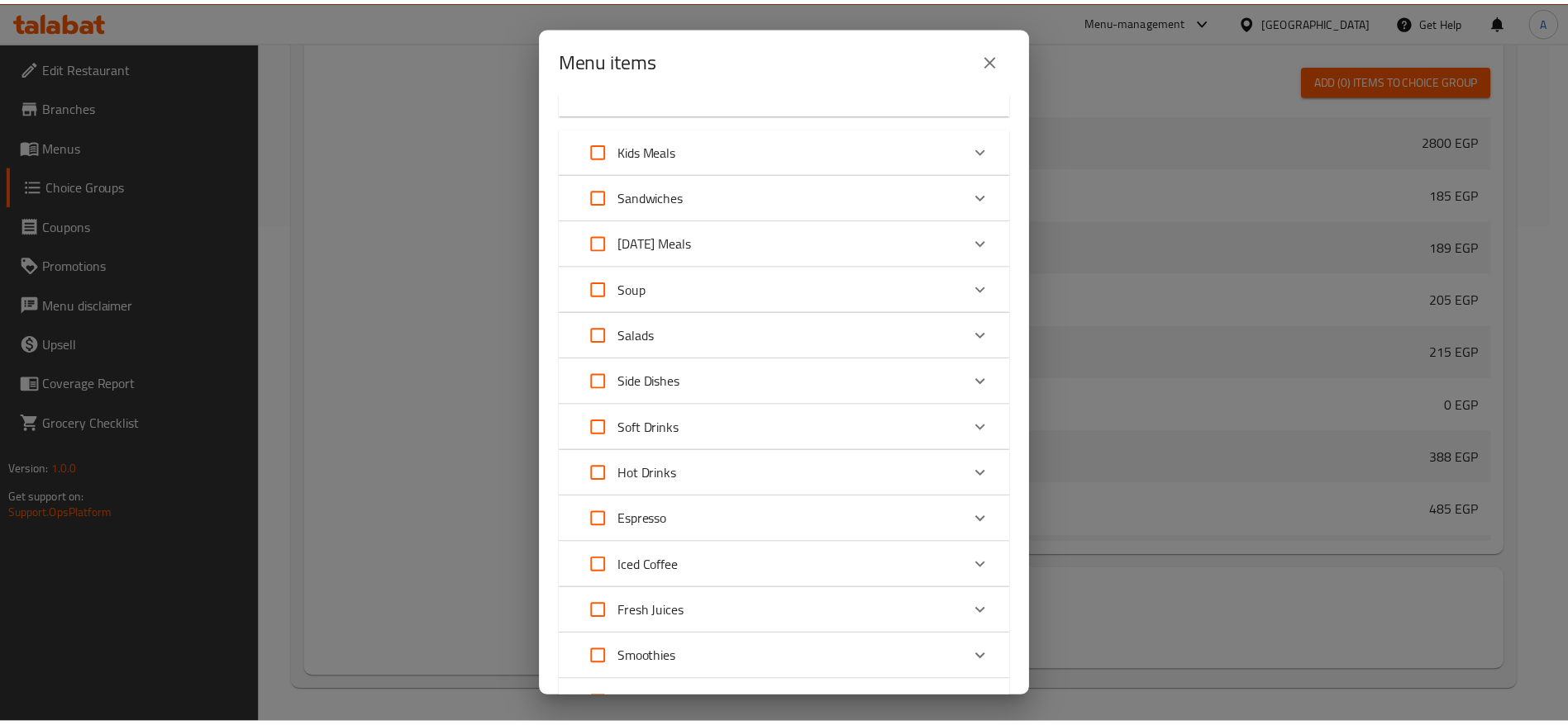
scroll to position [2473, 0]
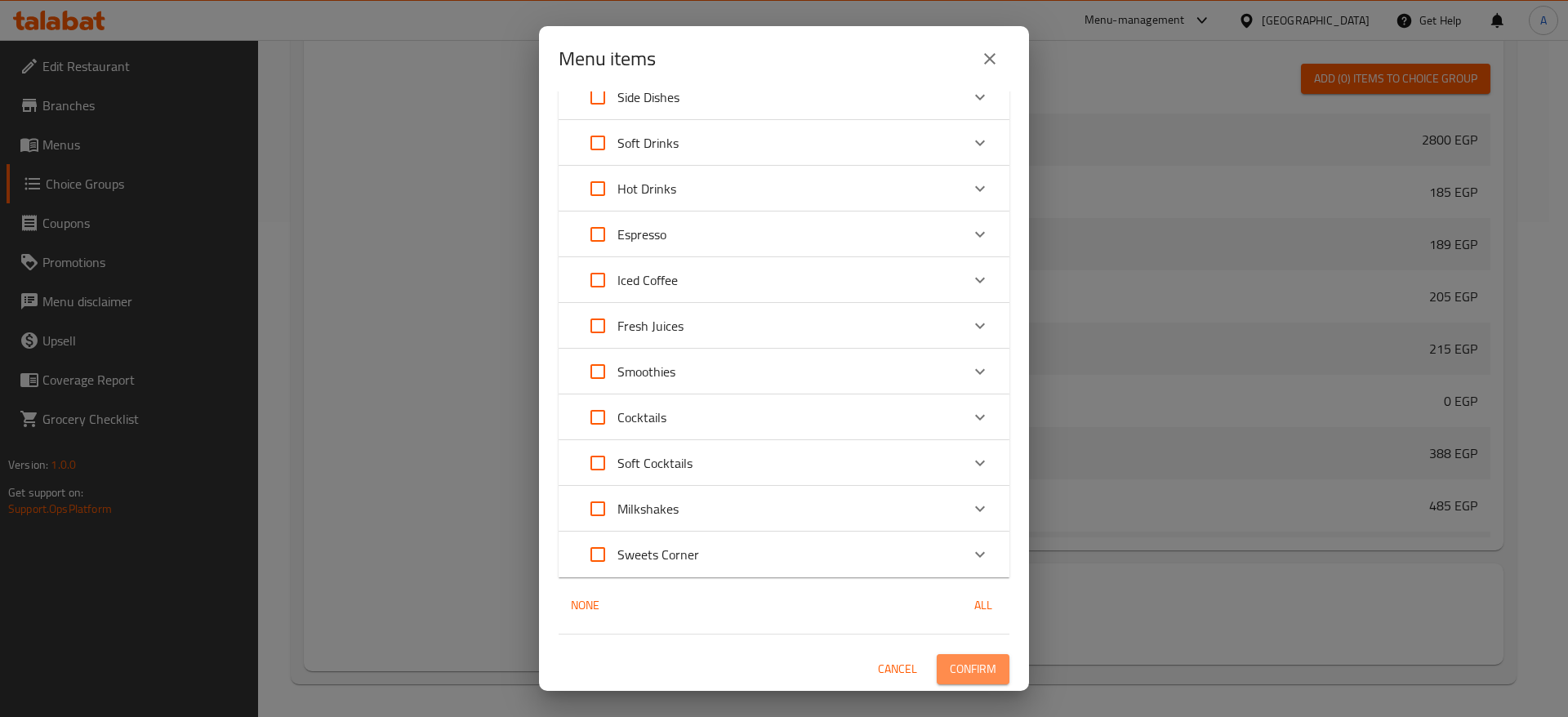
click at [954, 676] on span "Confirm" at bounding box center [973, 669] width 47 height 21
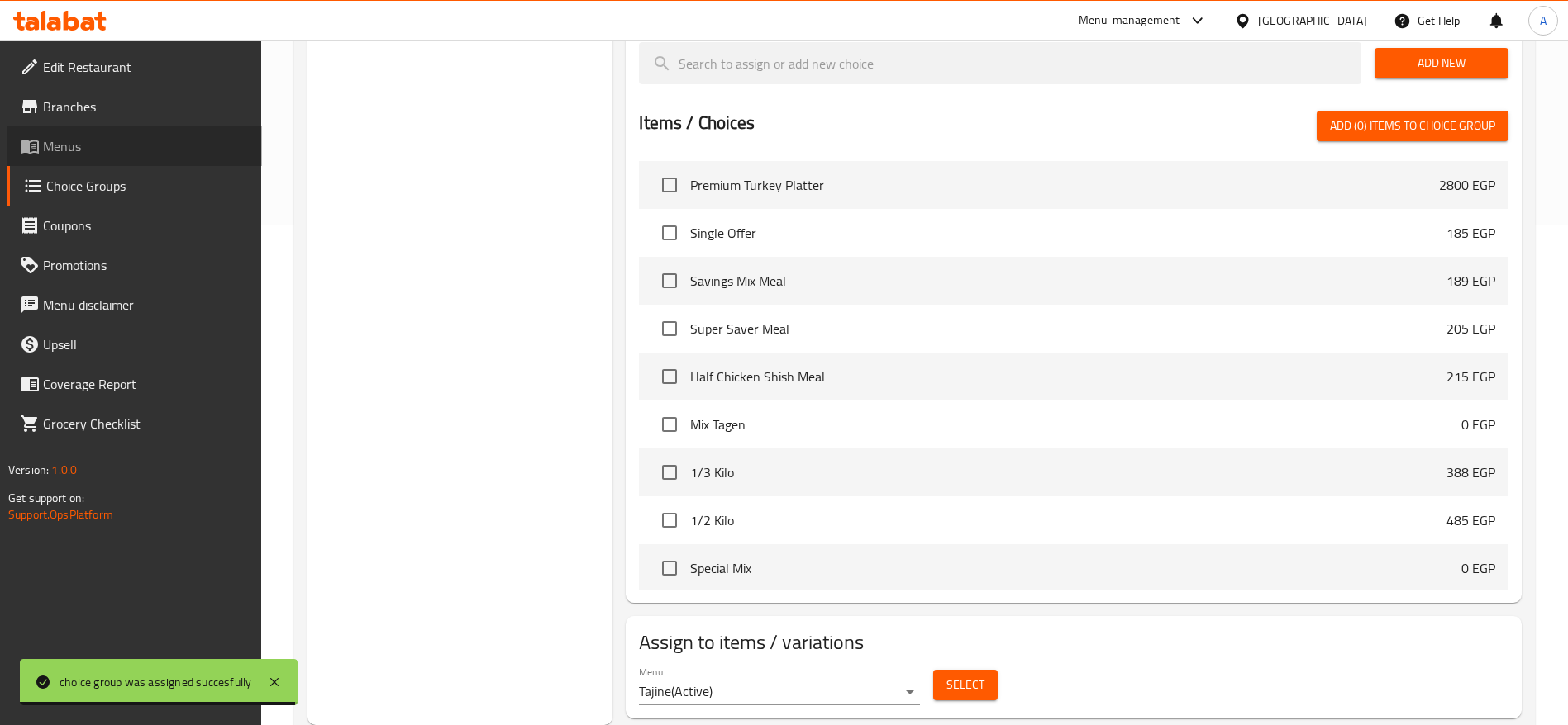
click at [96, 156] on span "Menus" at bounding box center [145, 146] width 206 height 20
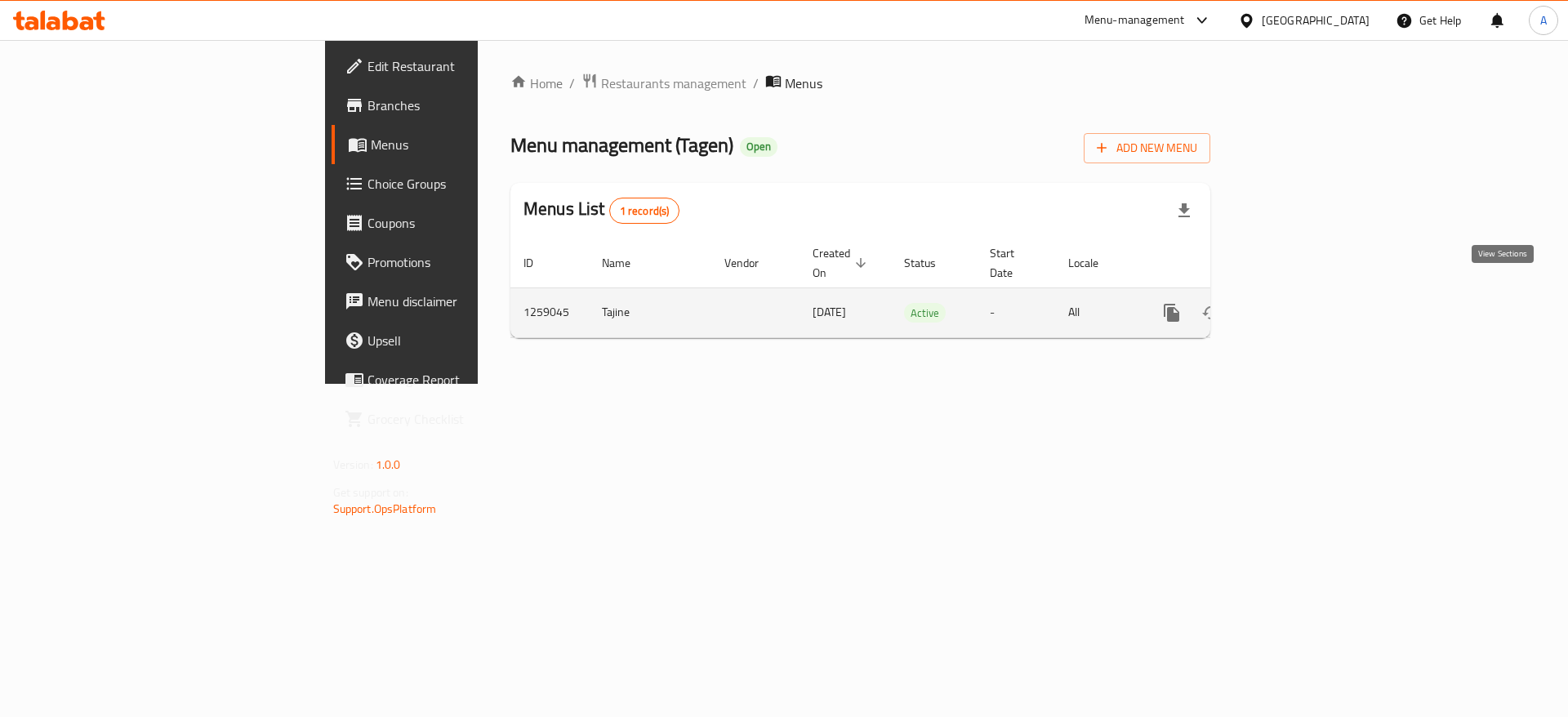
click at [1297, 305] on icon "enhanced table" at bounding box center [1289, 312] width 15 height 15
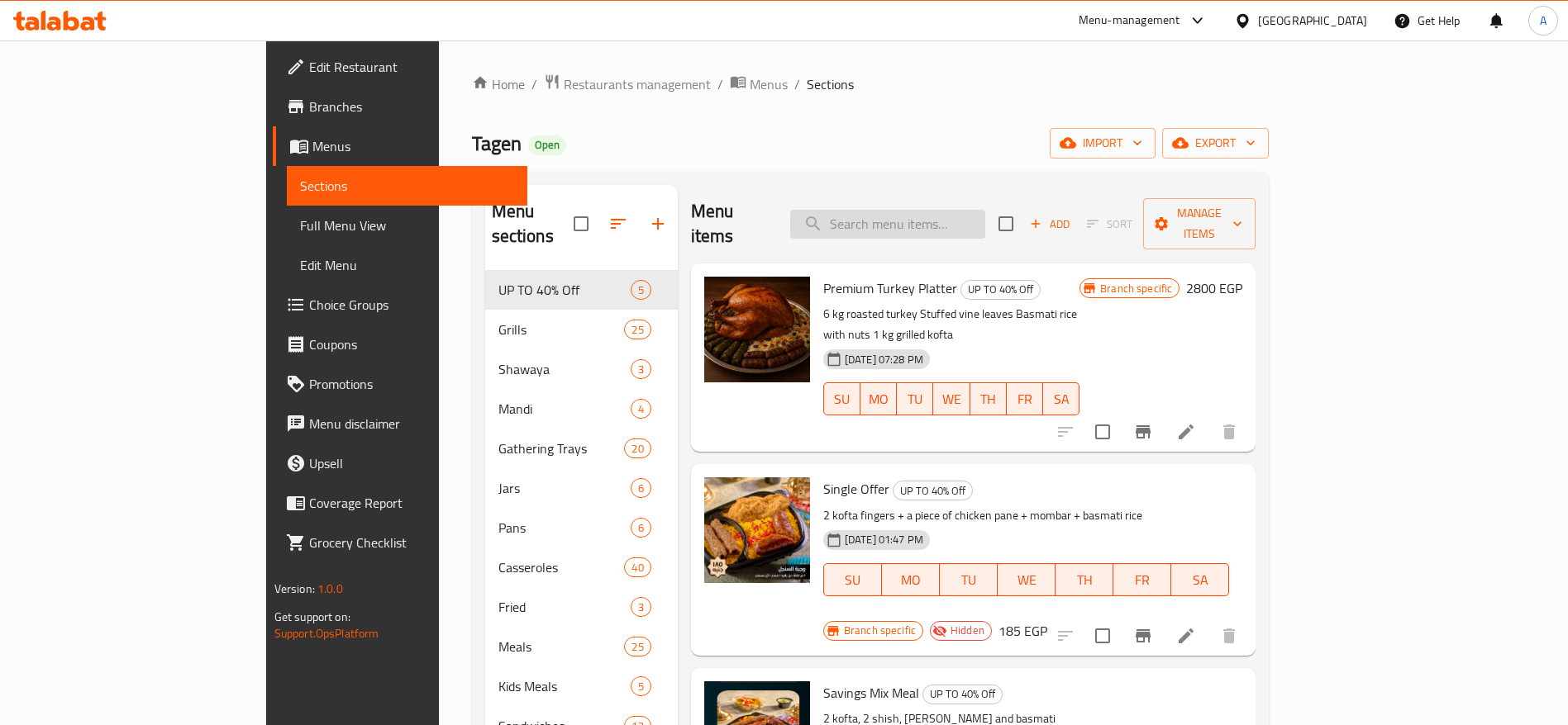
click at [985, 210] on input "search" at bounding box center [887, 224] width 195 height 29
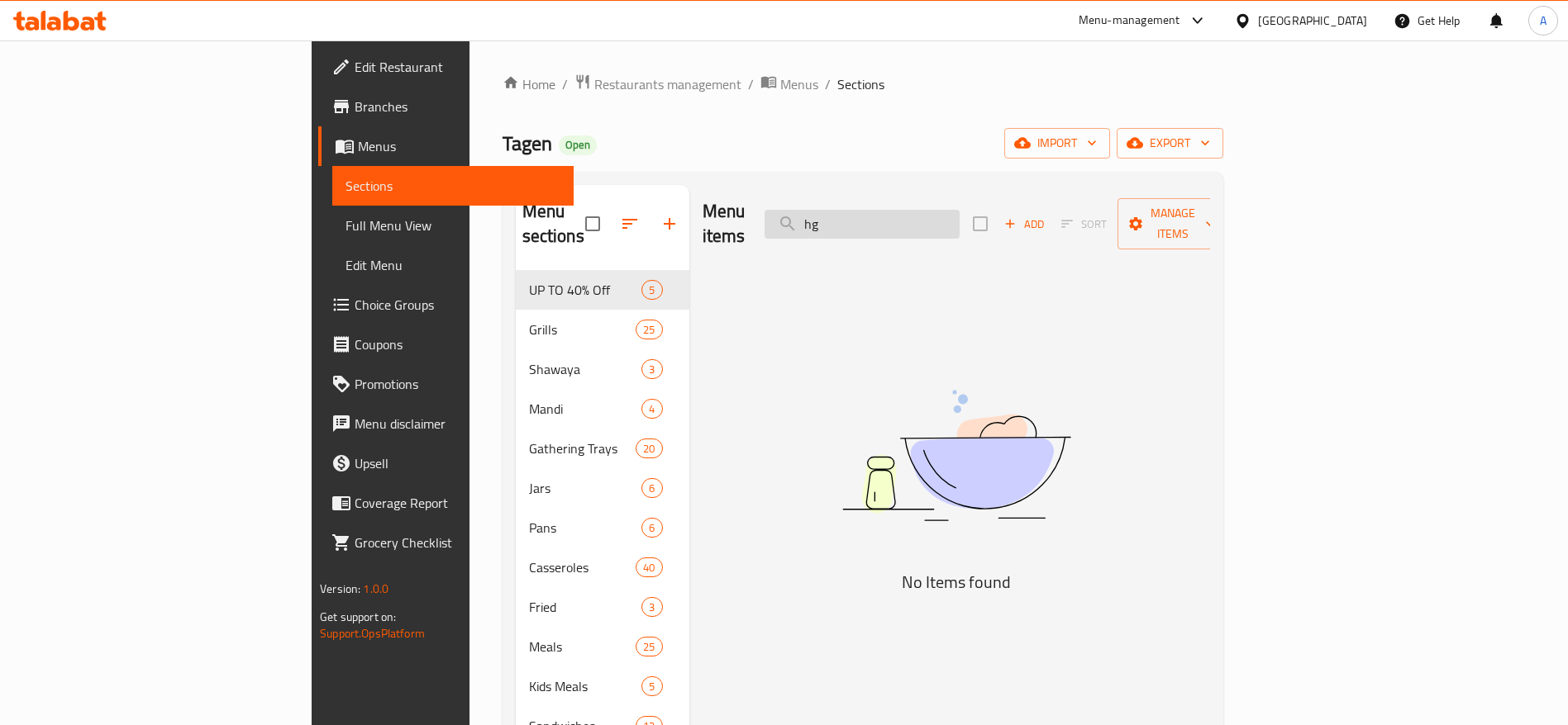
type input "h"
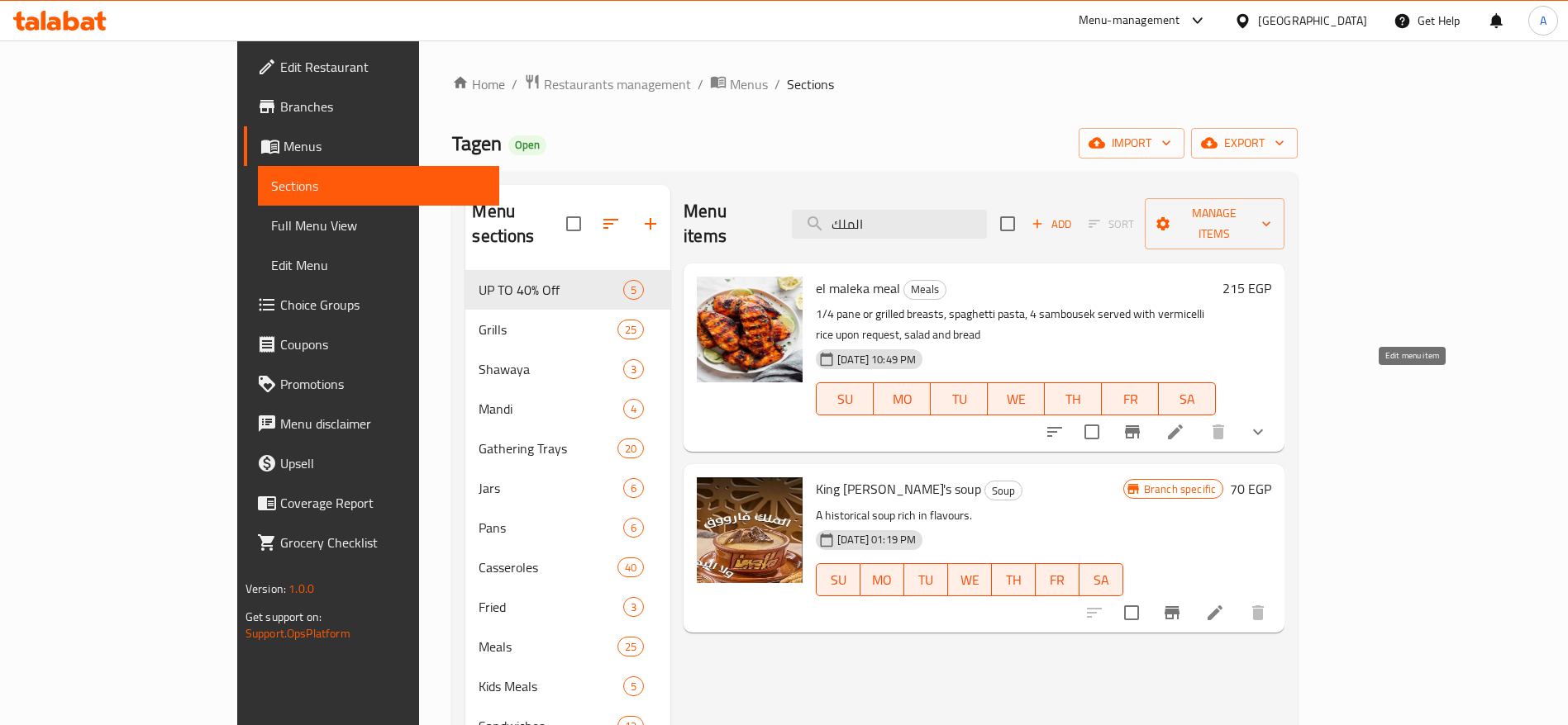
type input "الملك"
click at [1185, 422] on icon at bounding box center [1175, 432] width 20 height 20
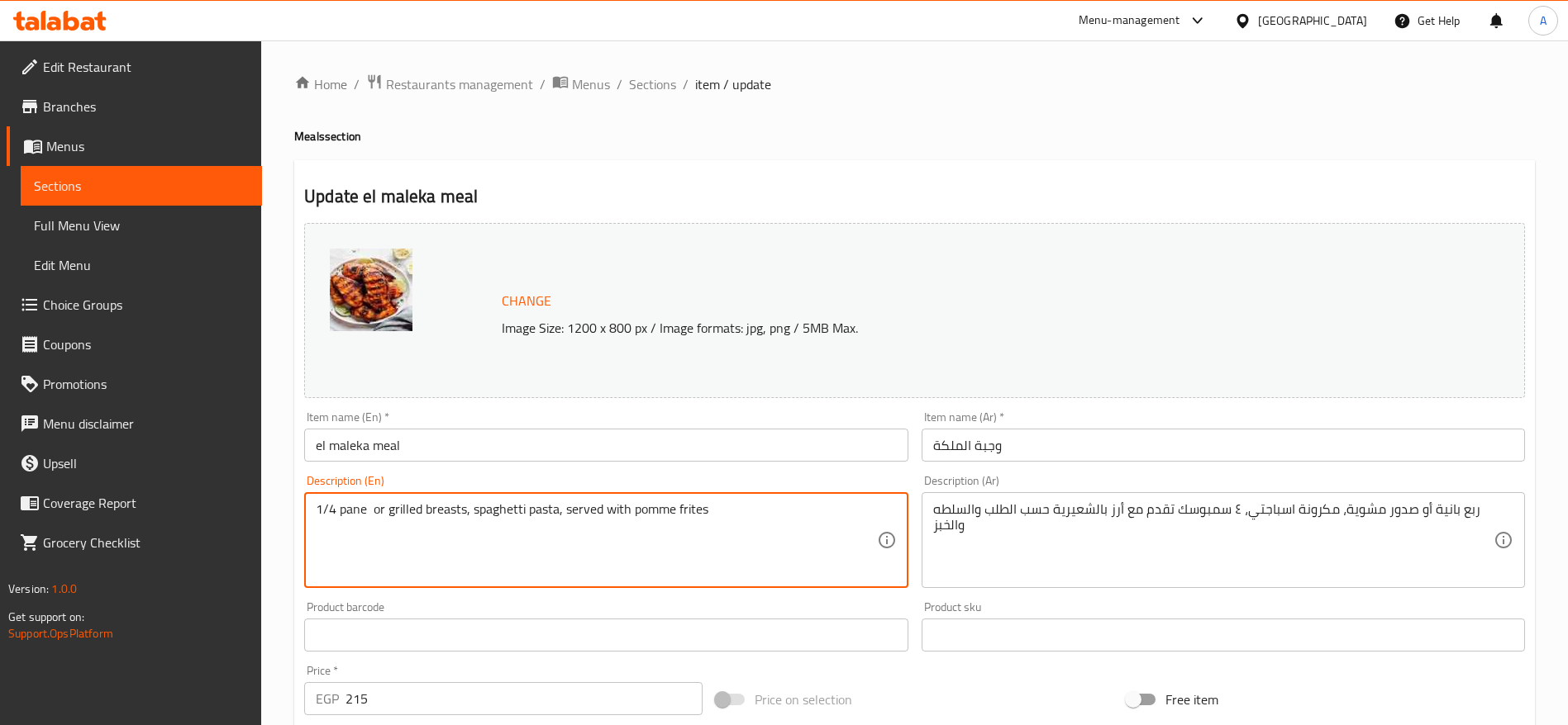
drag, startPoint x: 645, startPoint y: 517, endPoint x: 680, endPoint y: 540, distance: 41.9
click at [680, 540] on textarea "1/4 pane or grilled breasts, spaghetti pasta, served with pomme frites" at bounding box center [596, 540] width 560 height 79
click at [709, 512] on textarea "1/4 pane or grilled breasts, spaghetti pasta, served with pomme frites" at bounding box center [596, 540] width 560 height 79
click at [673, 505] on textarea "1/4 pane or grilled breasts, spaghetti pasta, served with pomme frites" at bounding box center [596, 540] width 560 height 79
type textarea "1/4 pane or grilled breasts, spaghetti pasta, served with pommes frites"
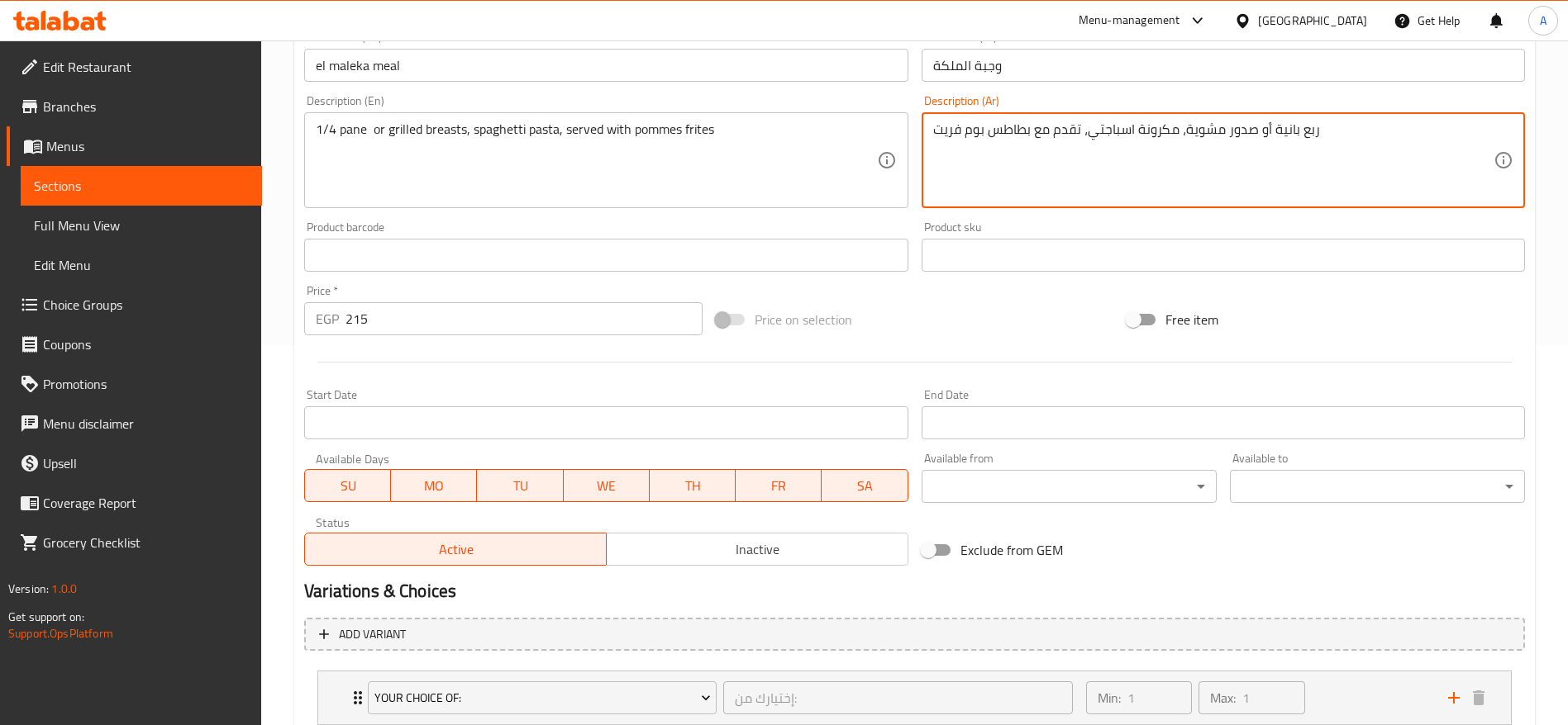
scroll to position [493, 0]
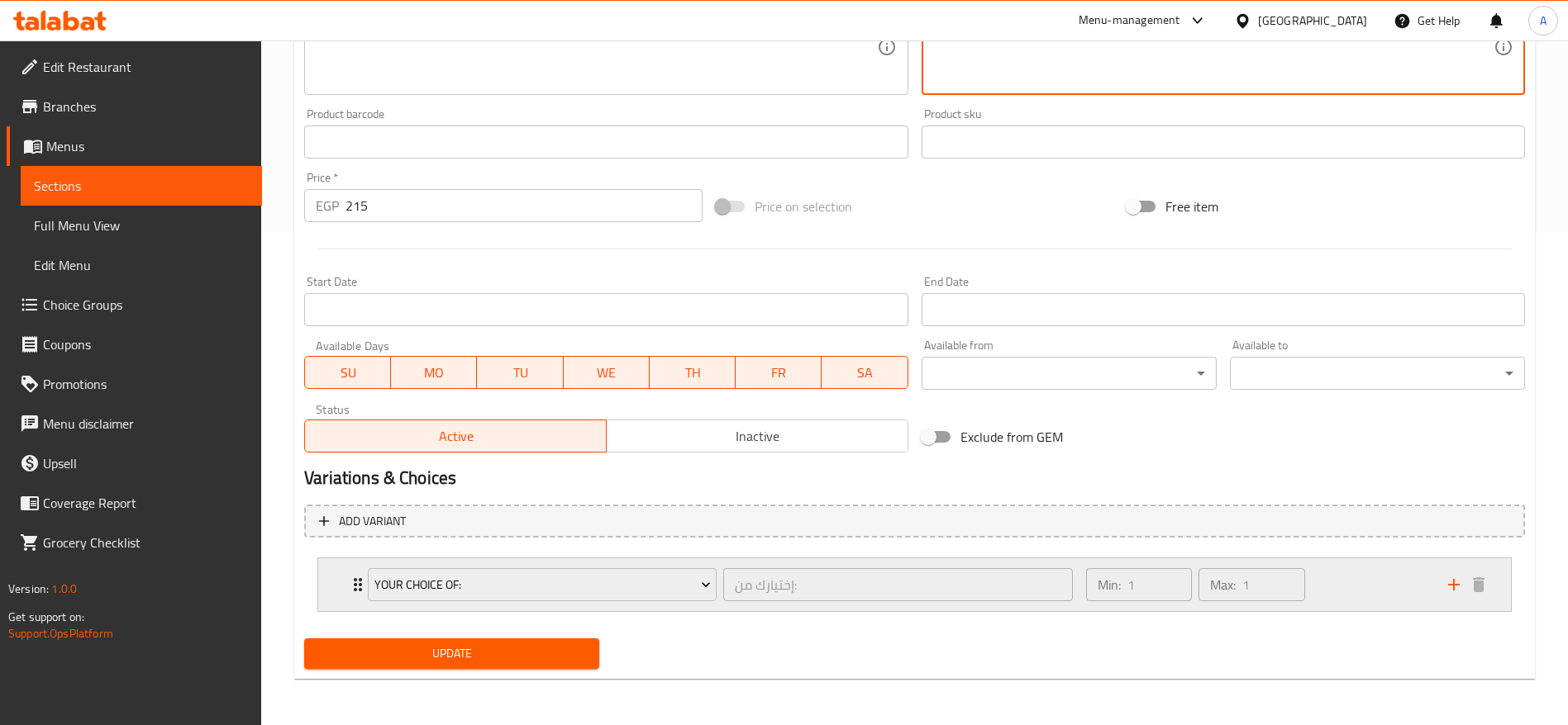
click at [351, 582] on icon "Expand" at bounding box center [358, 584] width 20 height 20
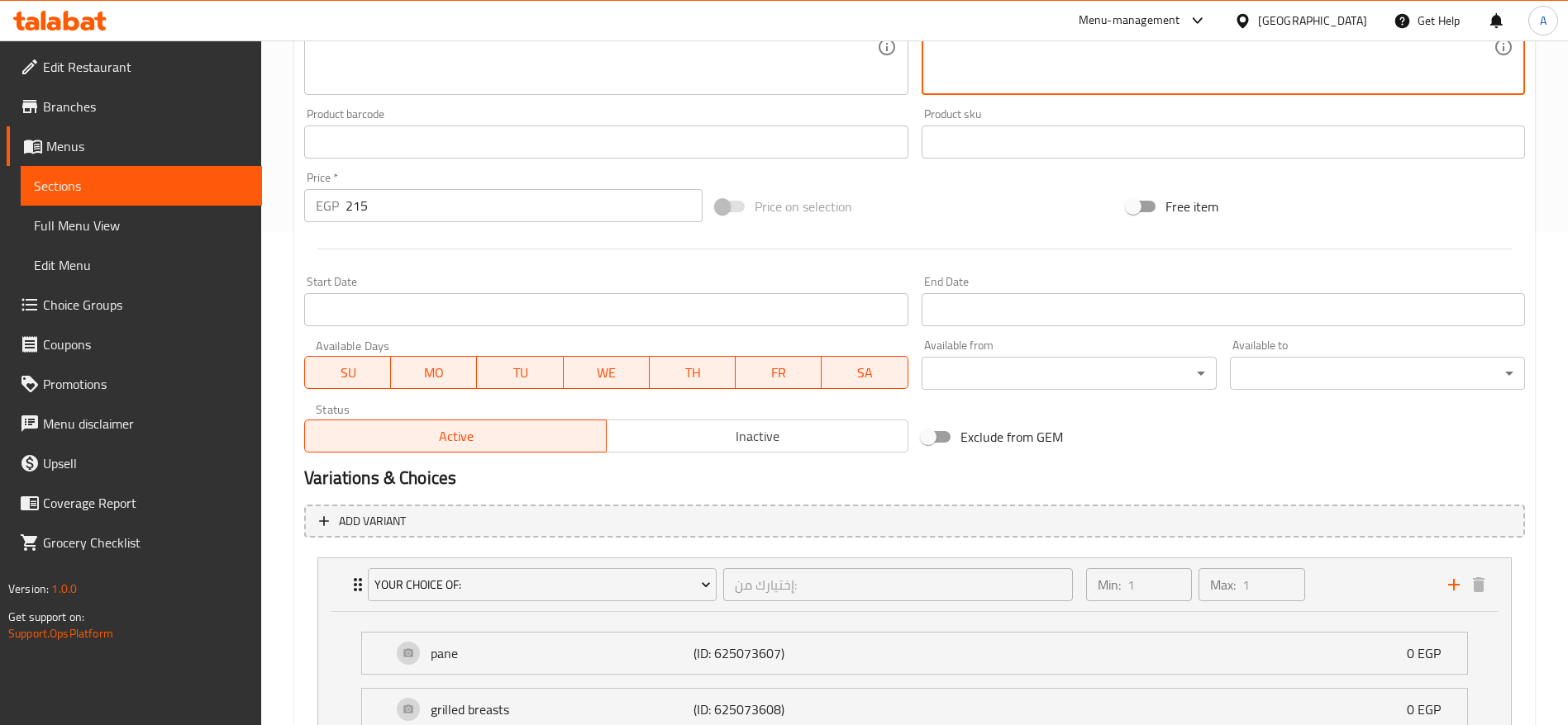
scroll to position [639, 0]
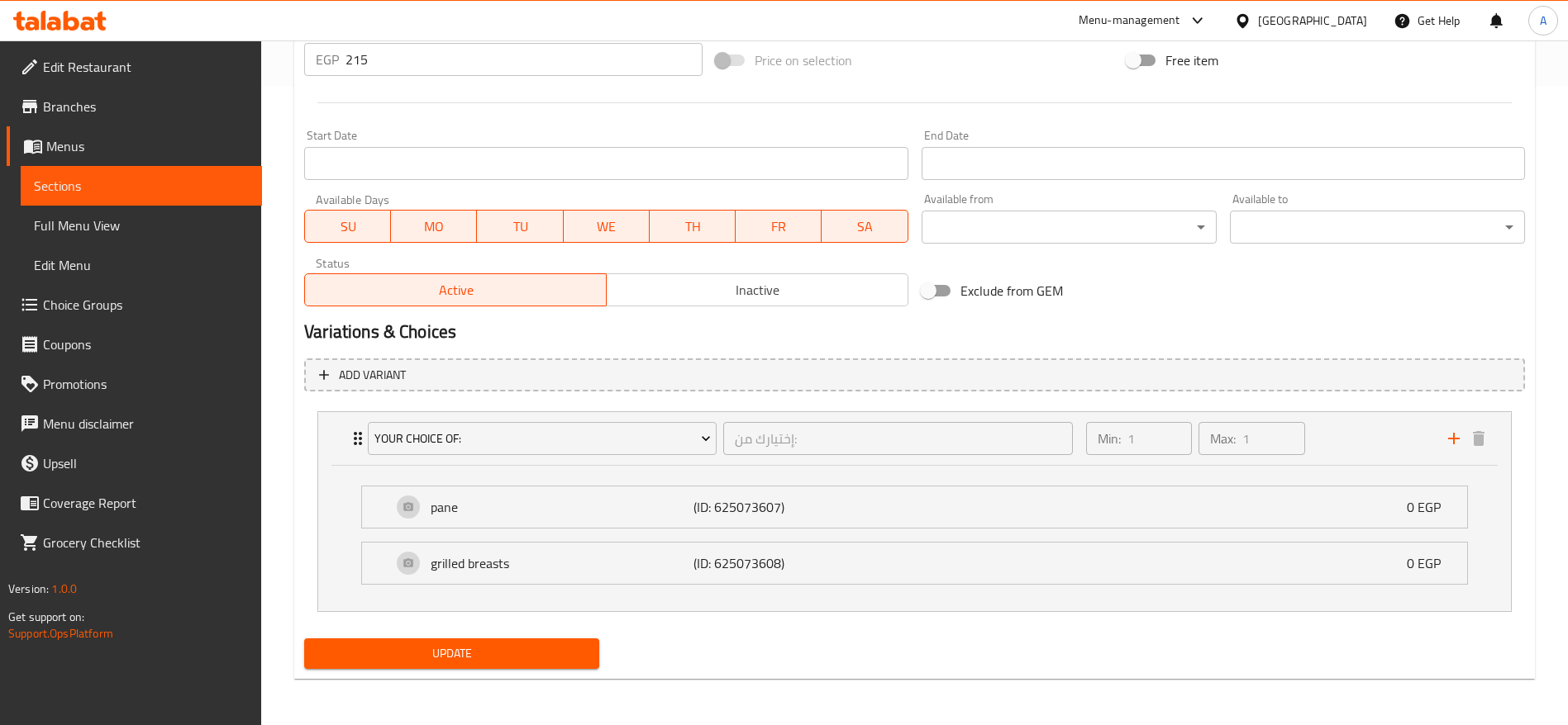
type textarea "ربع بانية أو صدور مشوية، مكرونة اسباجتي، تقدم مع بطاطس بوم فريت"
click at [559, 660] on span "Update" at bounding box center [452, 654] width 269 height 21
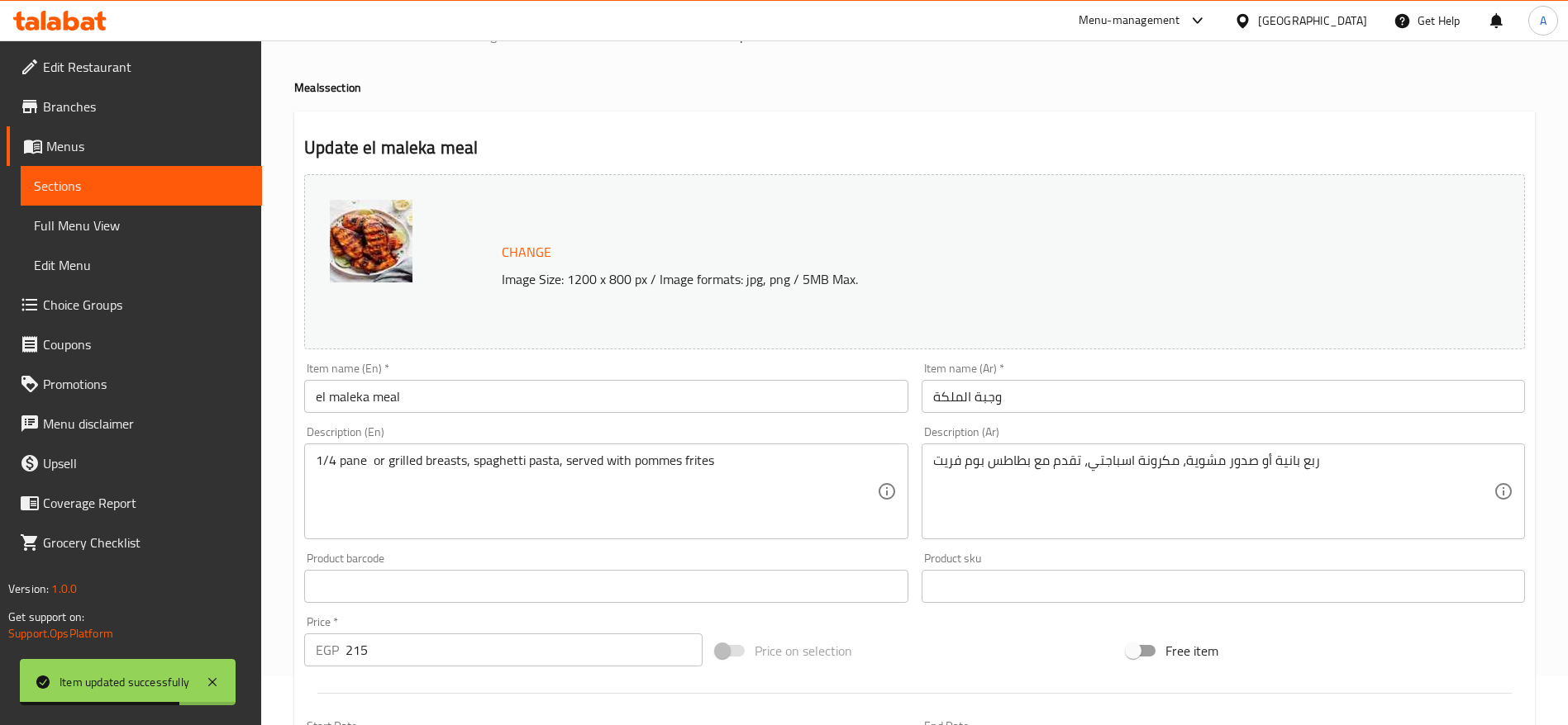
scroll to position [0, 0]
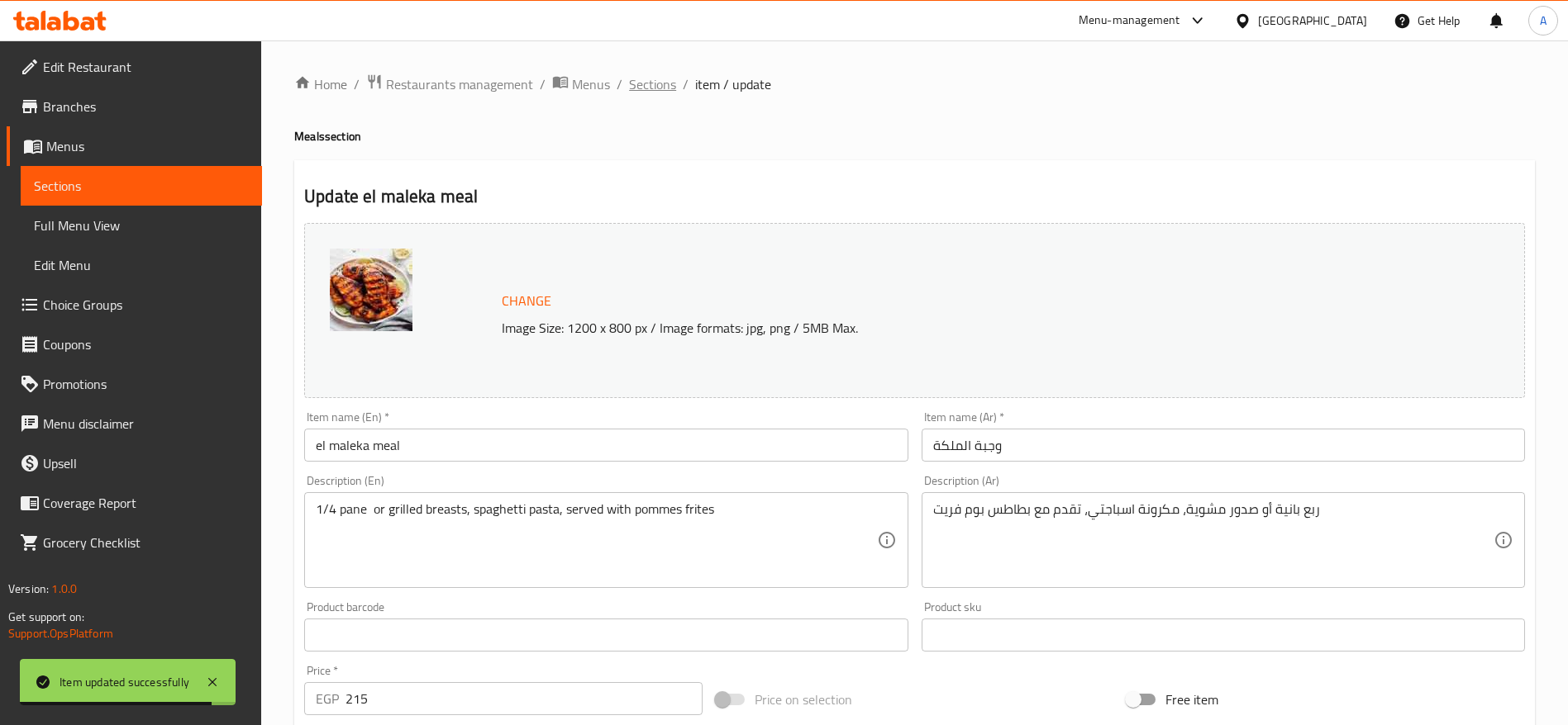
click at [663, 78] on span "Sections" at bounding box center [653, 84] width 47 height 20
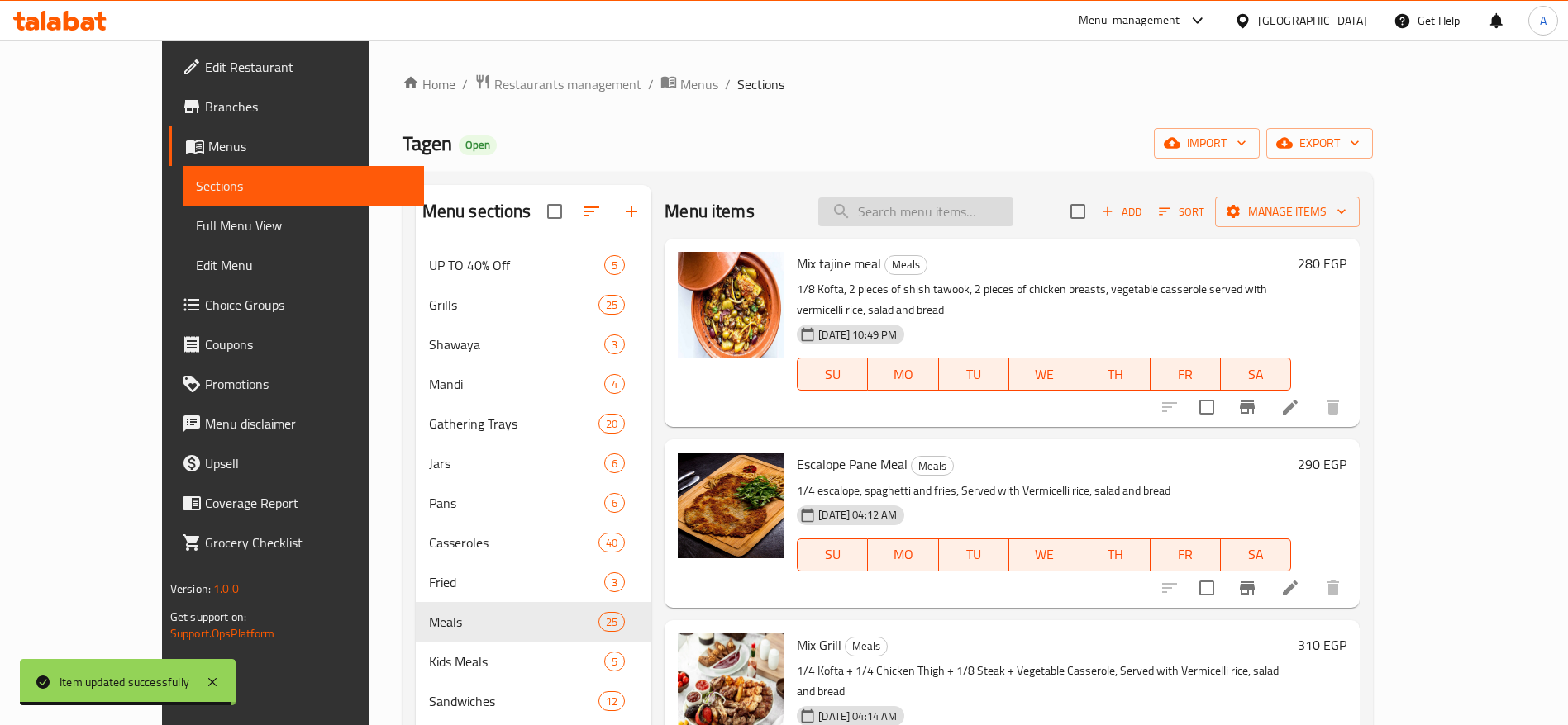
click at [1004, 212] on input "search" at bounding box center [915, 212] width 195 height 29
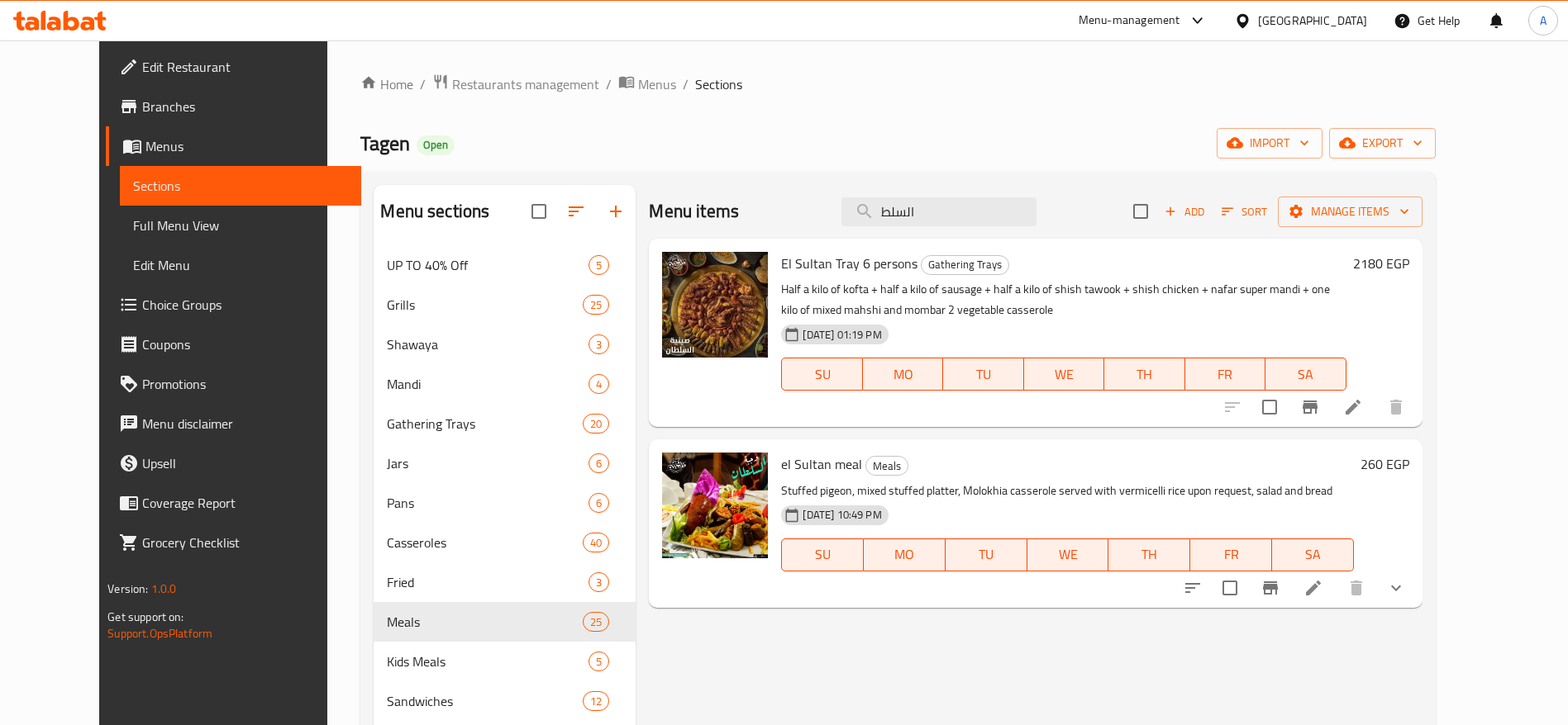
type input "السلط"
click at [1336, 592] on li at bounding box center [1312, 589] width 46 height 30
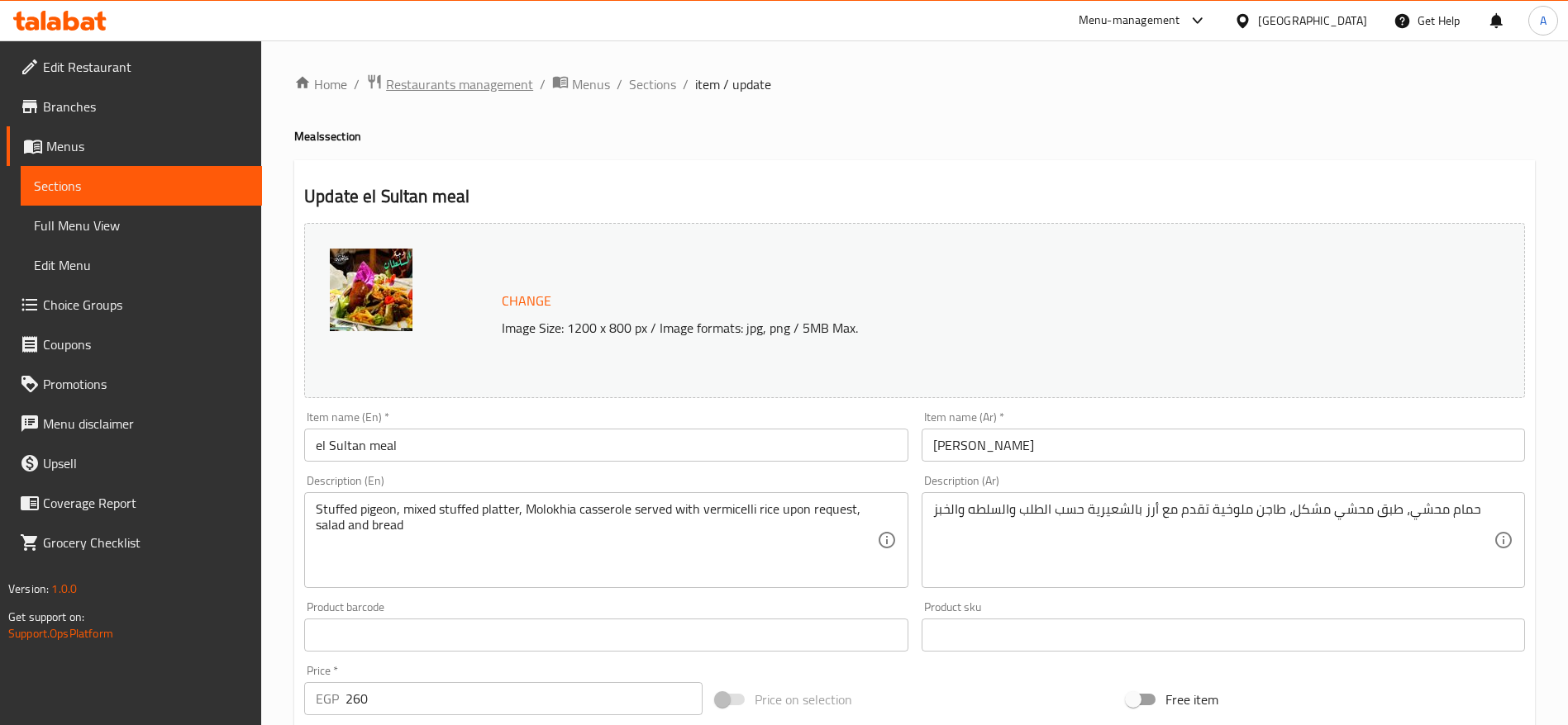
click at [499, 90] on span "Restaurants management" at bounding box center [459, 84] width 147 height 20
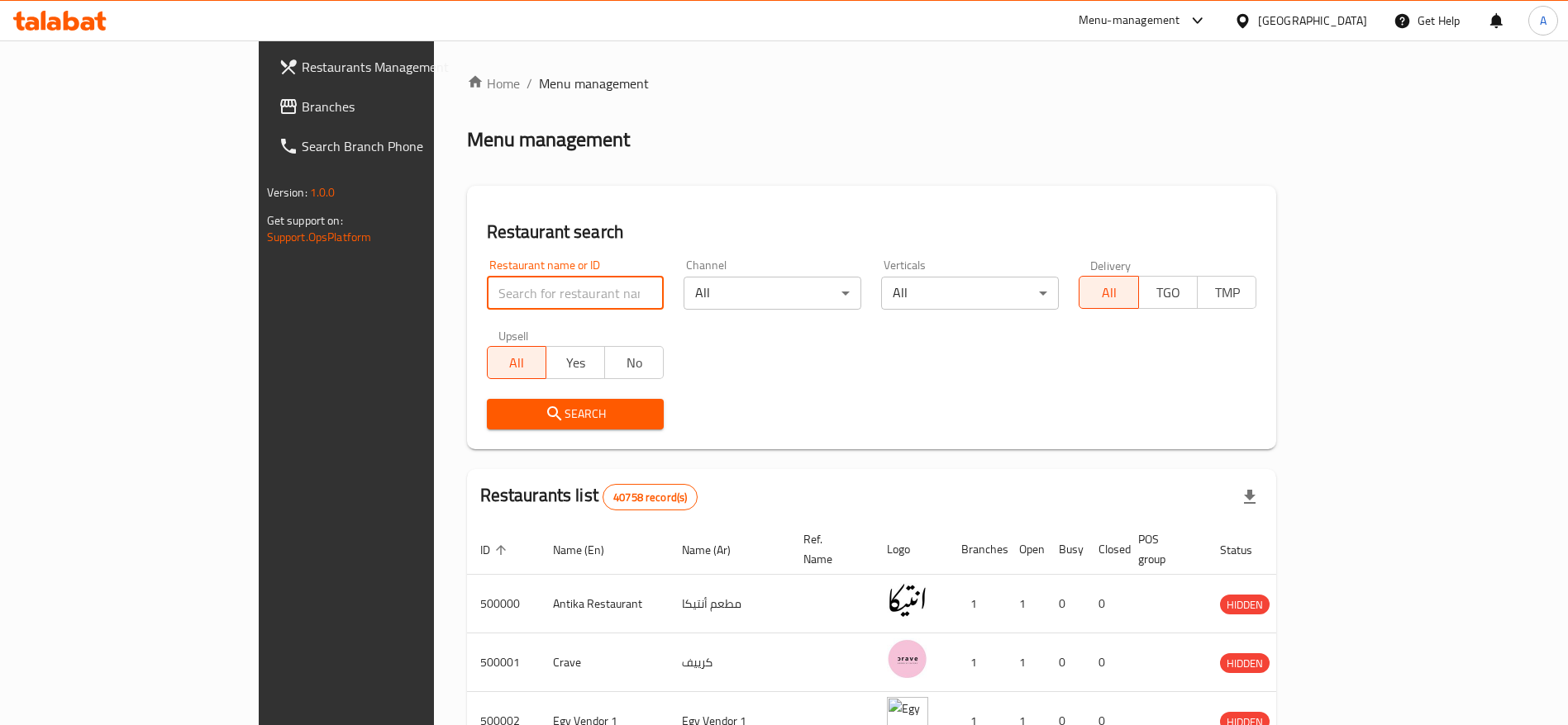
click at [519, 302] on input "search" at bounding box center [575, 293] width 178 height 33
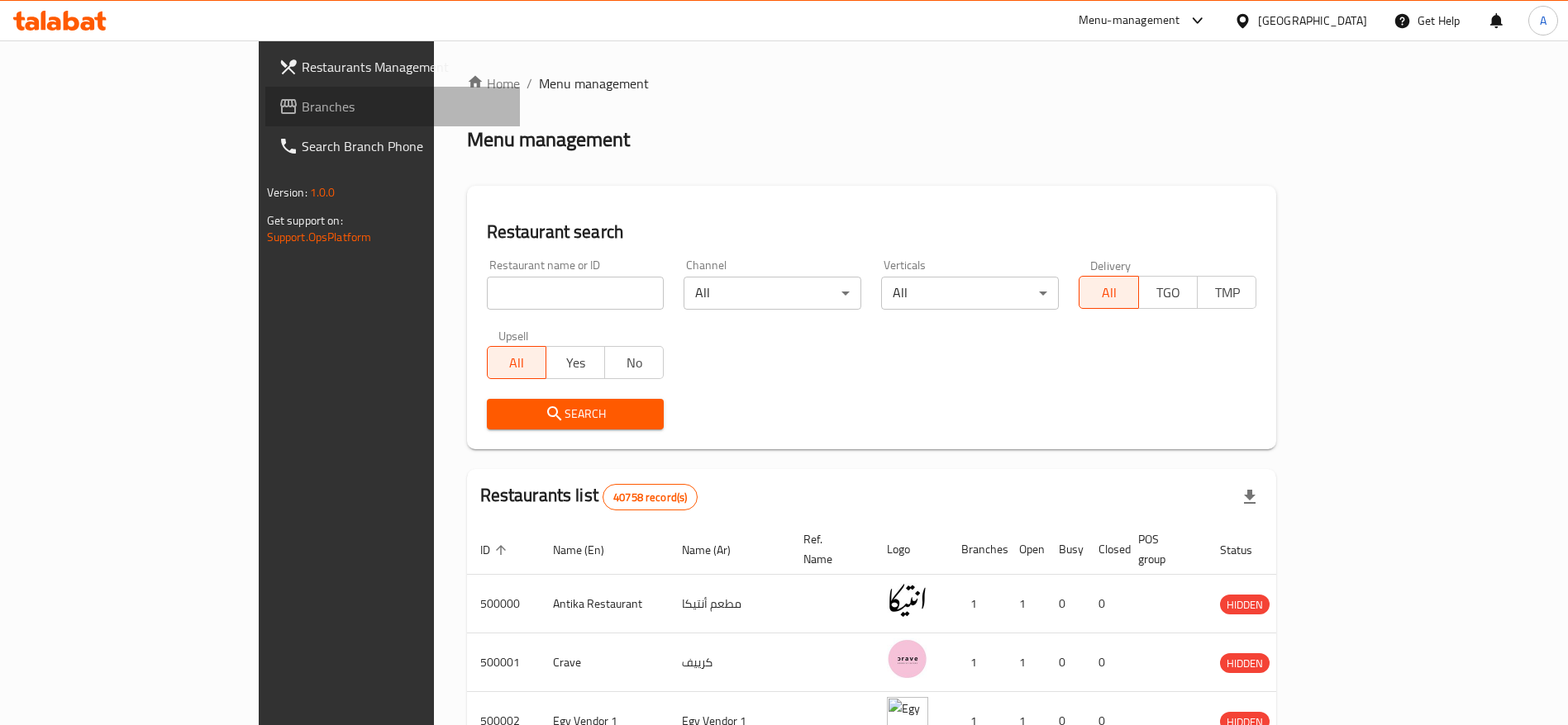
click at [302, 112] on span "Branches" at bounding box center [404, 107] width 206 height 20
